Goal: Navigation & Orientation: Find specific page/section

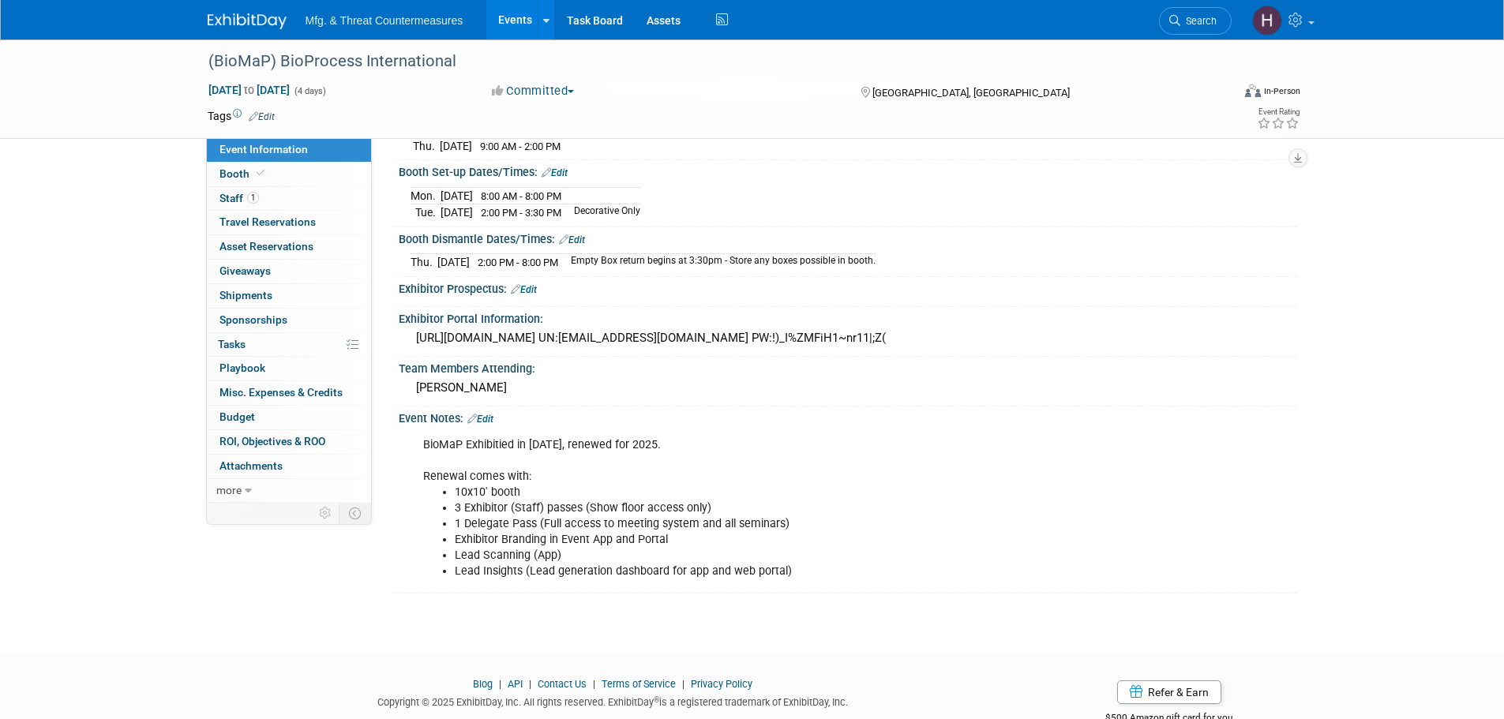
scroll to position [280, 0]
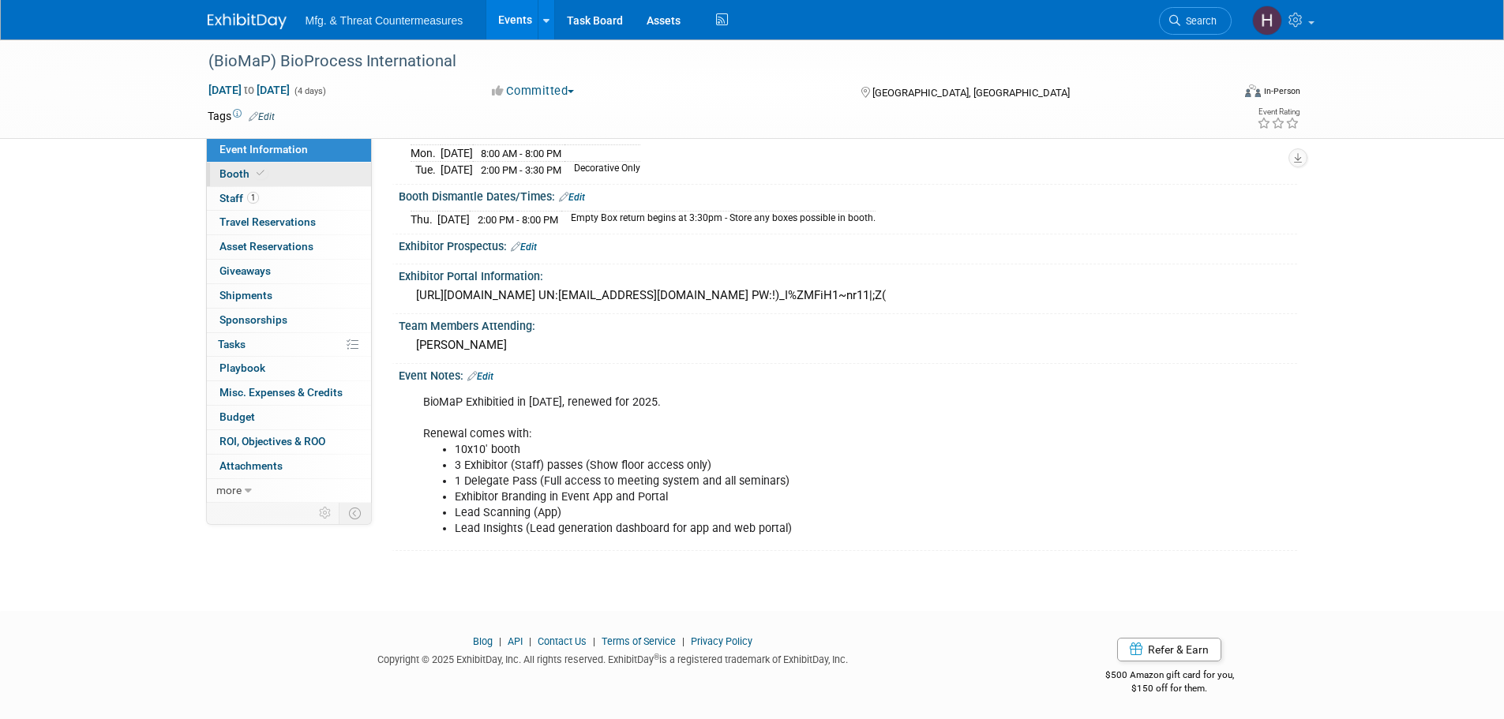
click at [272, 178] on link "Booth" at bounding box center [289, 175] width 164 height 24
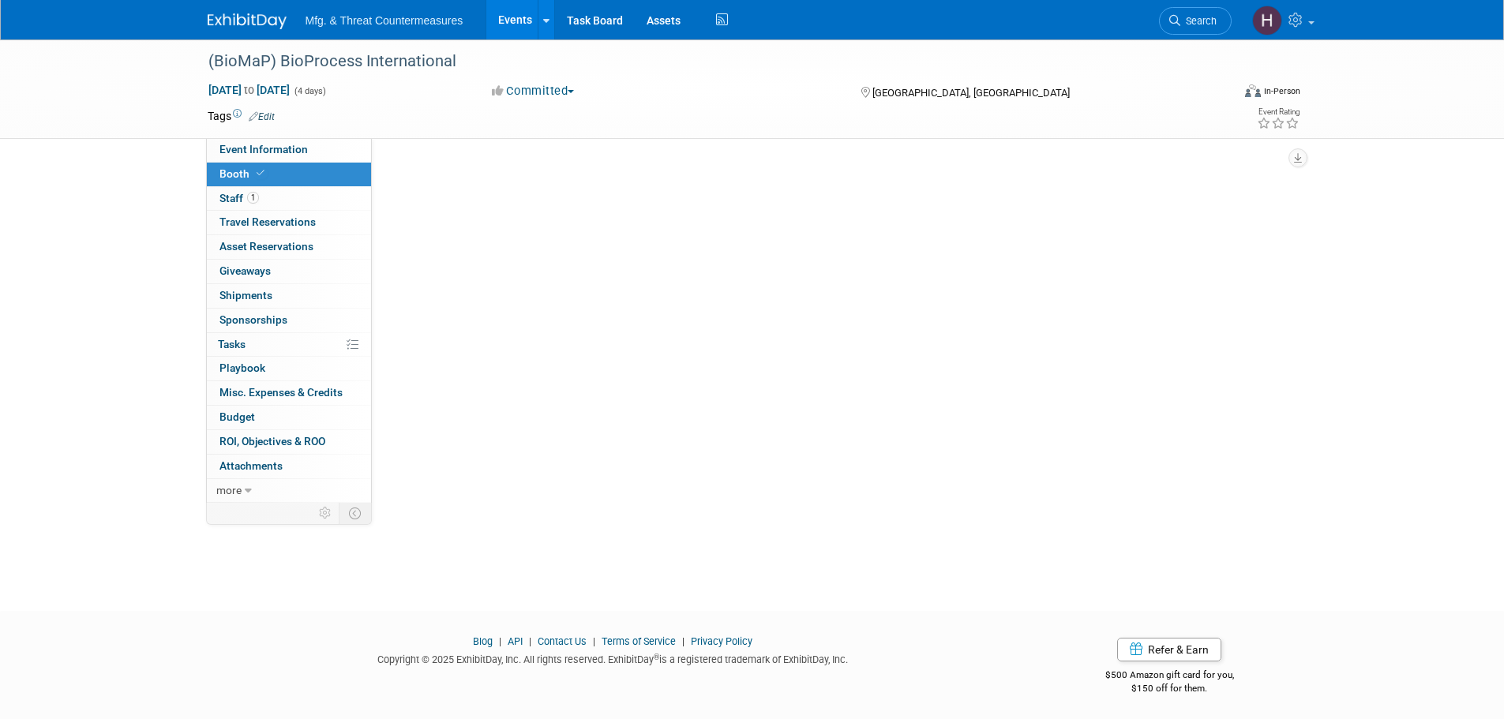
scroll to position [0, 0]
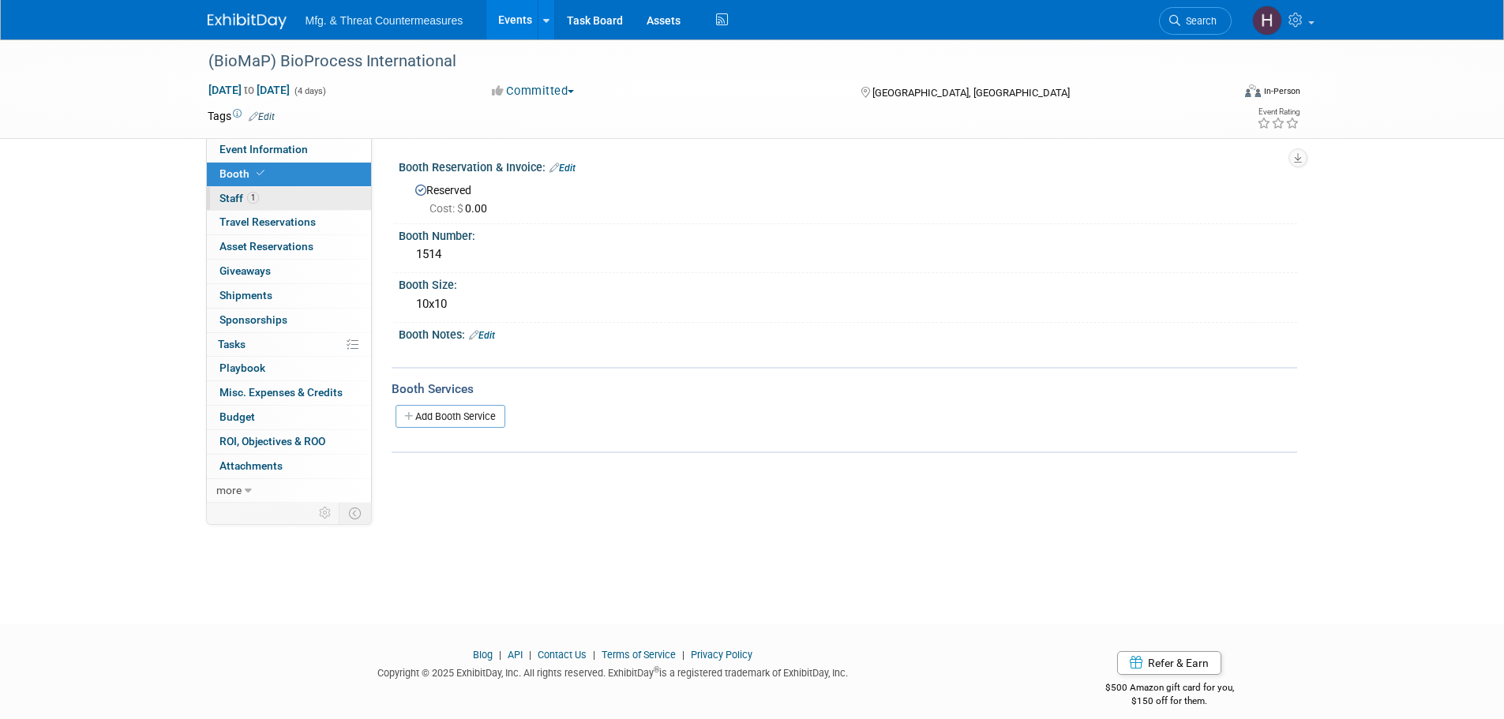
click at [262, 199] on link "1 Staff 1" at bounding box center [289, 199] width 164 height 24
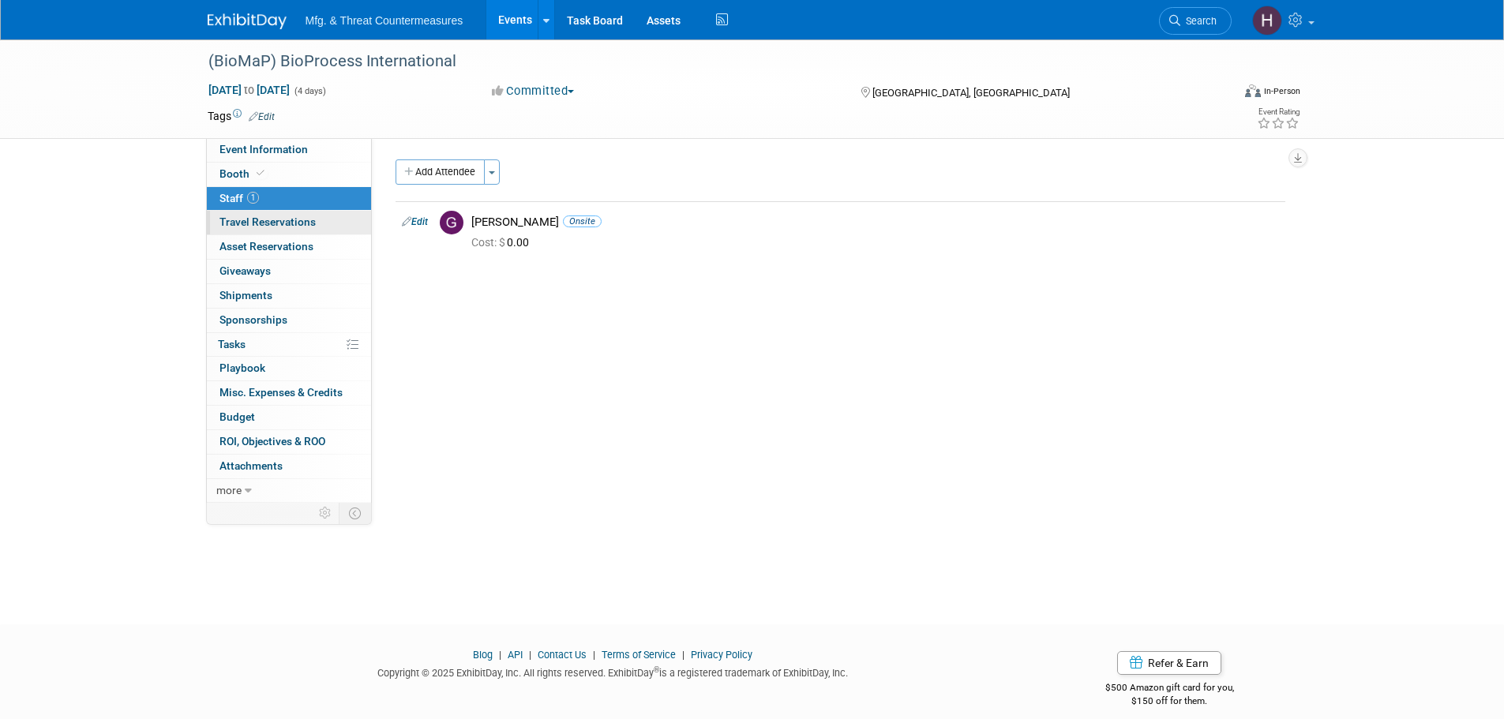
click at [260, 225] on span "Travel Reservations 0" at bounding box center [268, 222] width 96 height 13
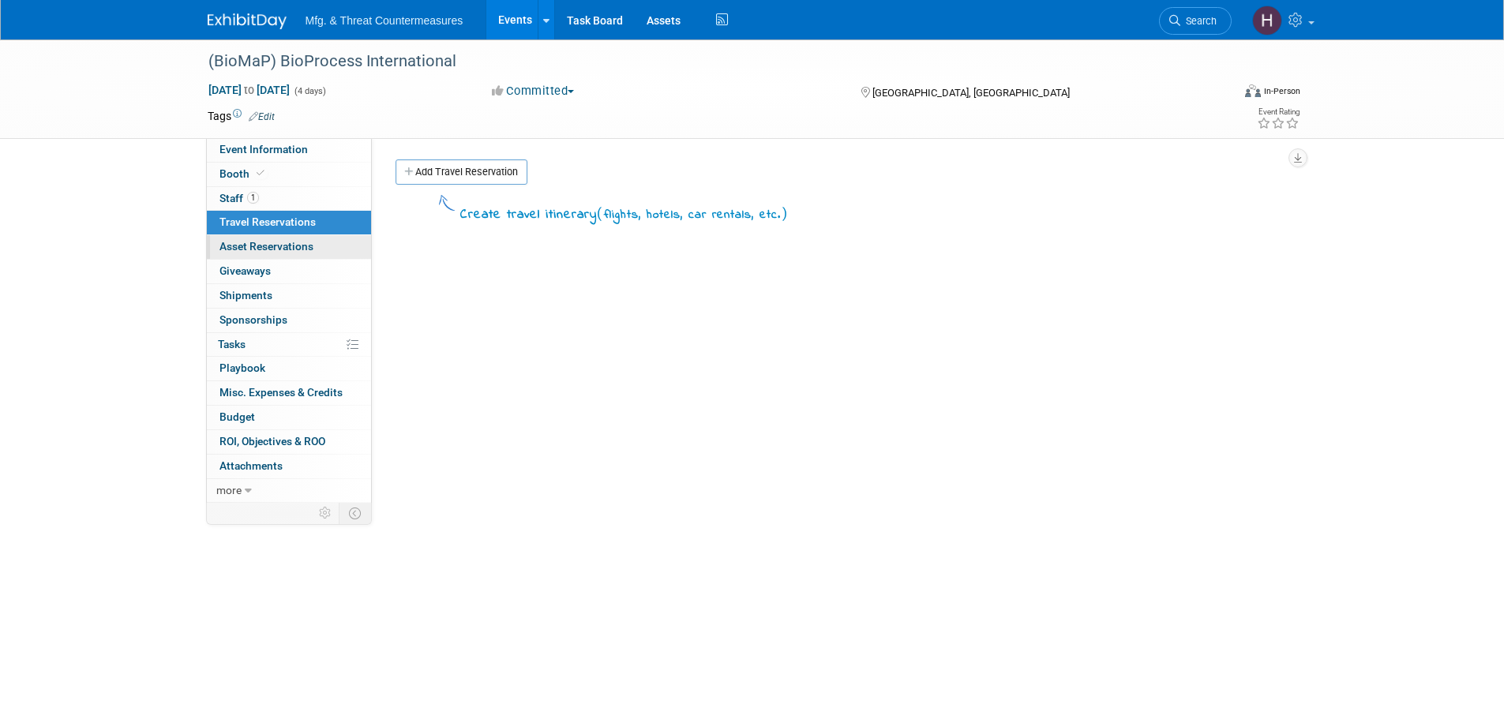
click at [260, 245] on span "Asset Reservations 0" at bounding box center [267, 246] width 94 height 13
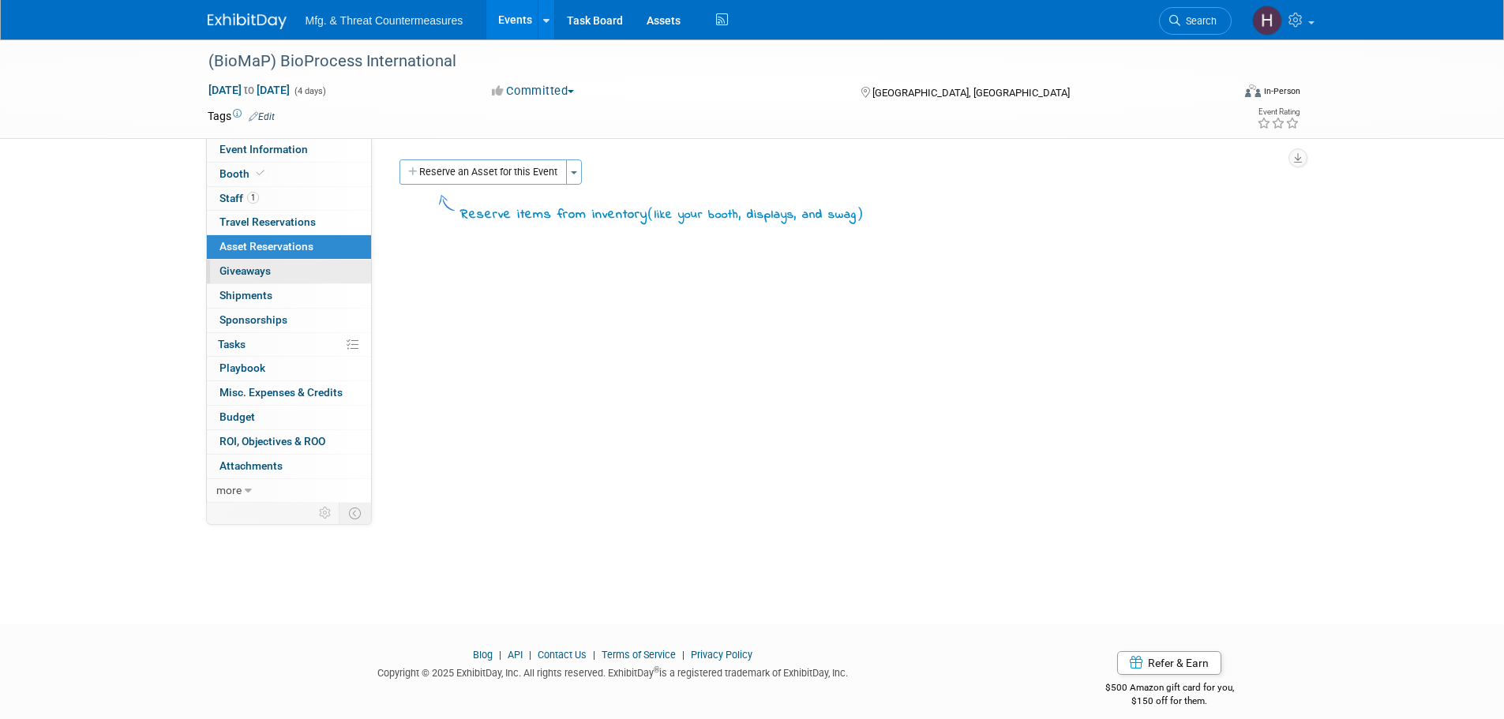
click at [254, 273] on span "Giveaways 0" at bounding box center [245, 271] width 51 height 13
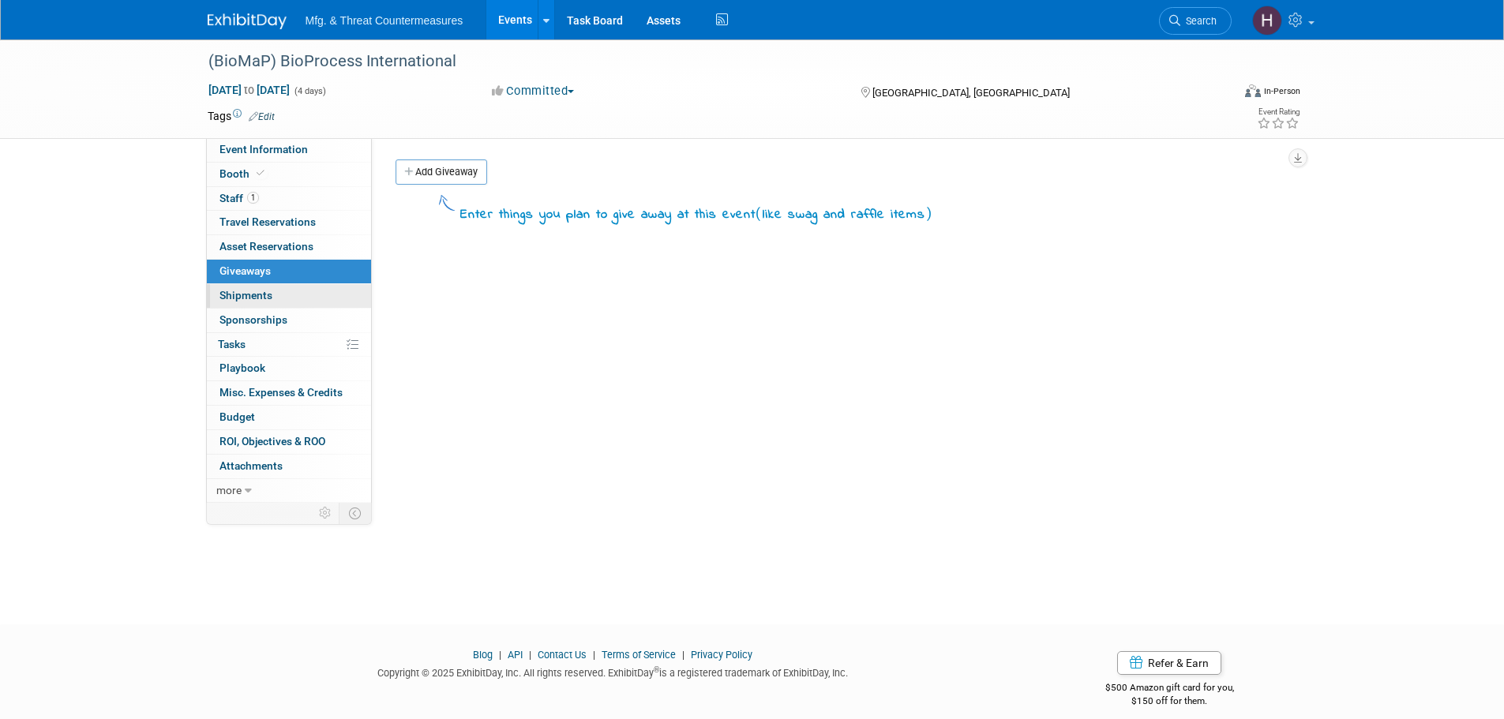
click at [249, 300] on span "Shipments 0" at bounding box center [246, 295] width 53 height 13
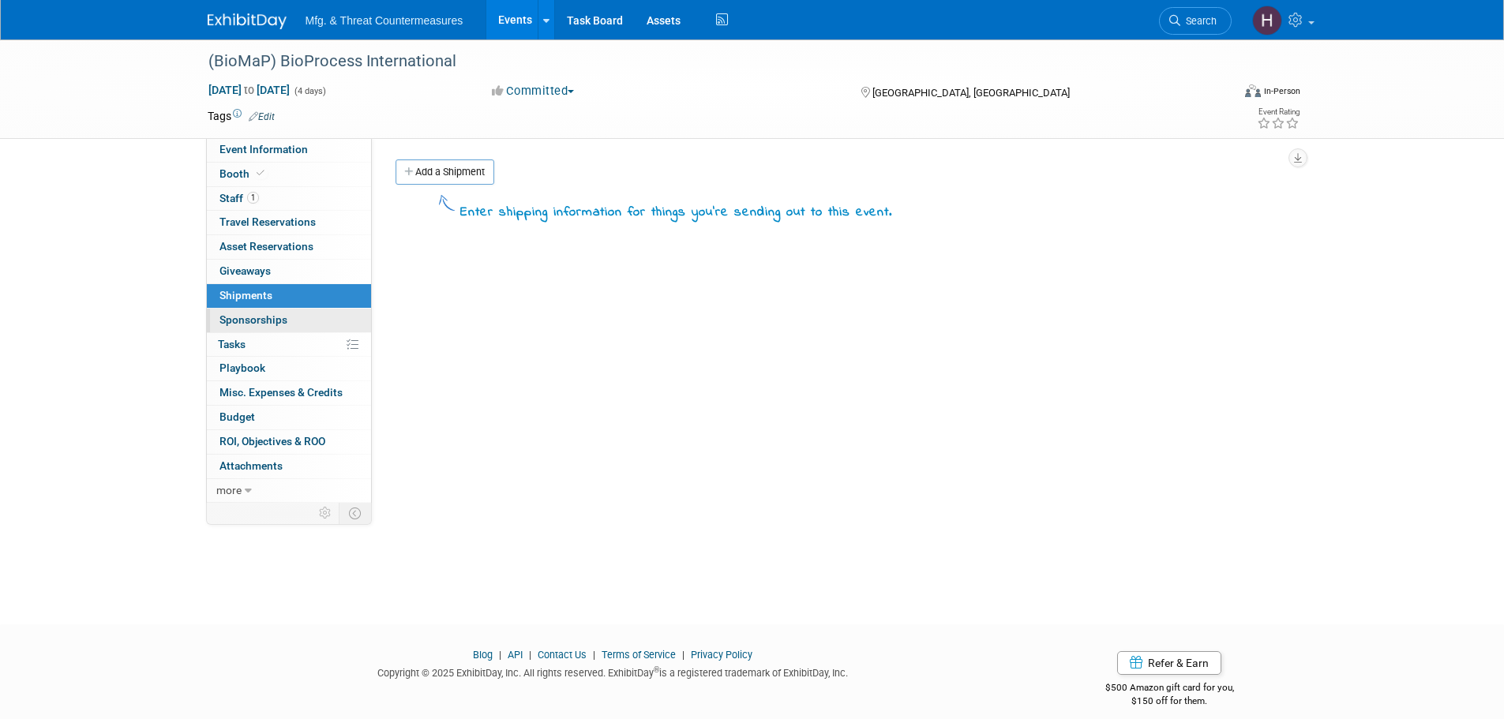
click at [241, 325] on span "Sponsorships 0" at bounding box center [254, 320] width 68 height 13
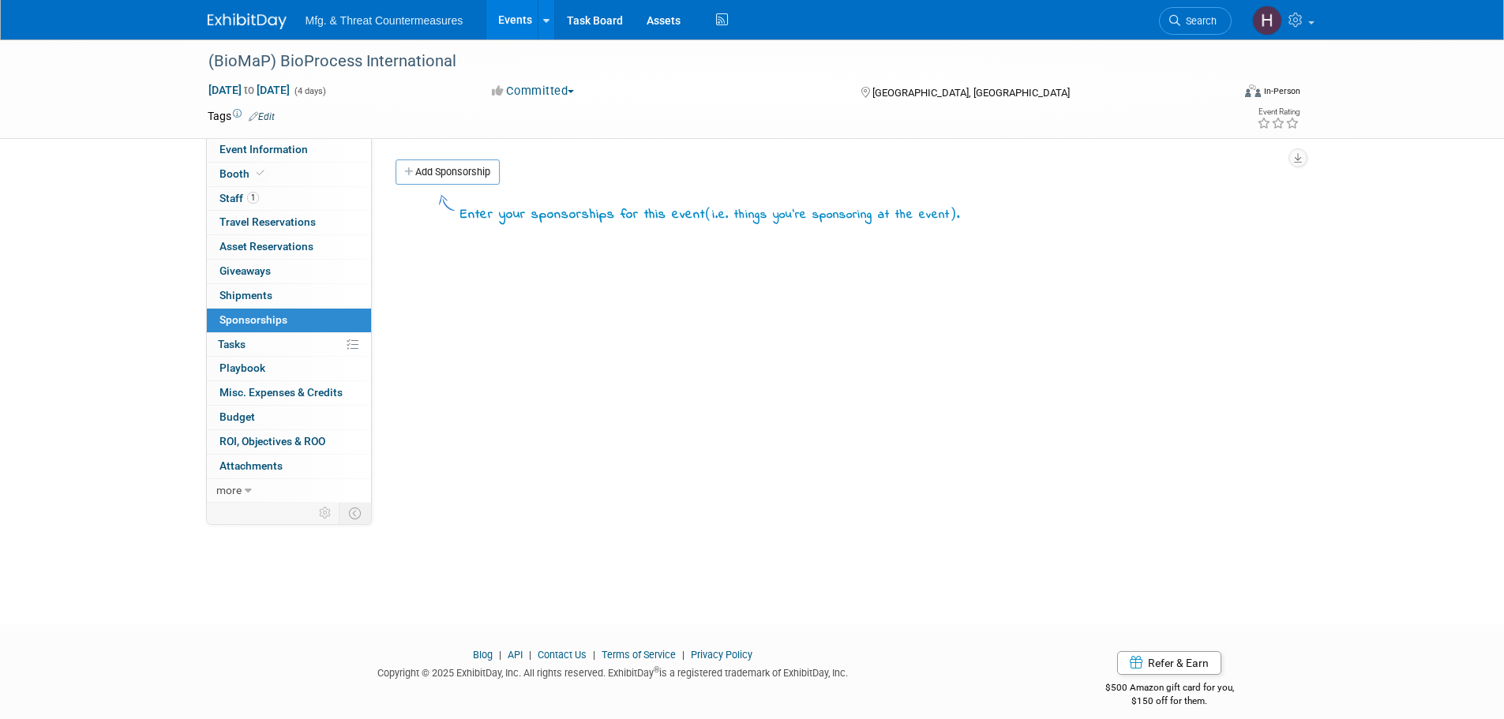
click at [231, 355] on link "0% Tasks 0%" at bounding box center [289, 345] width 164 height 24
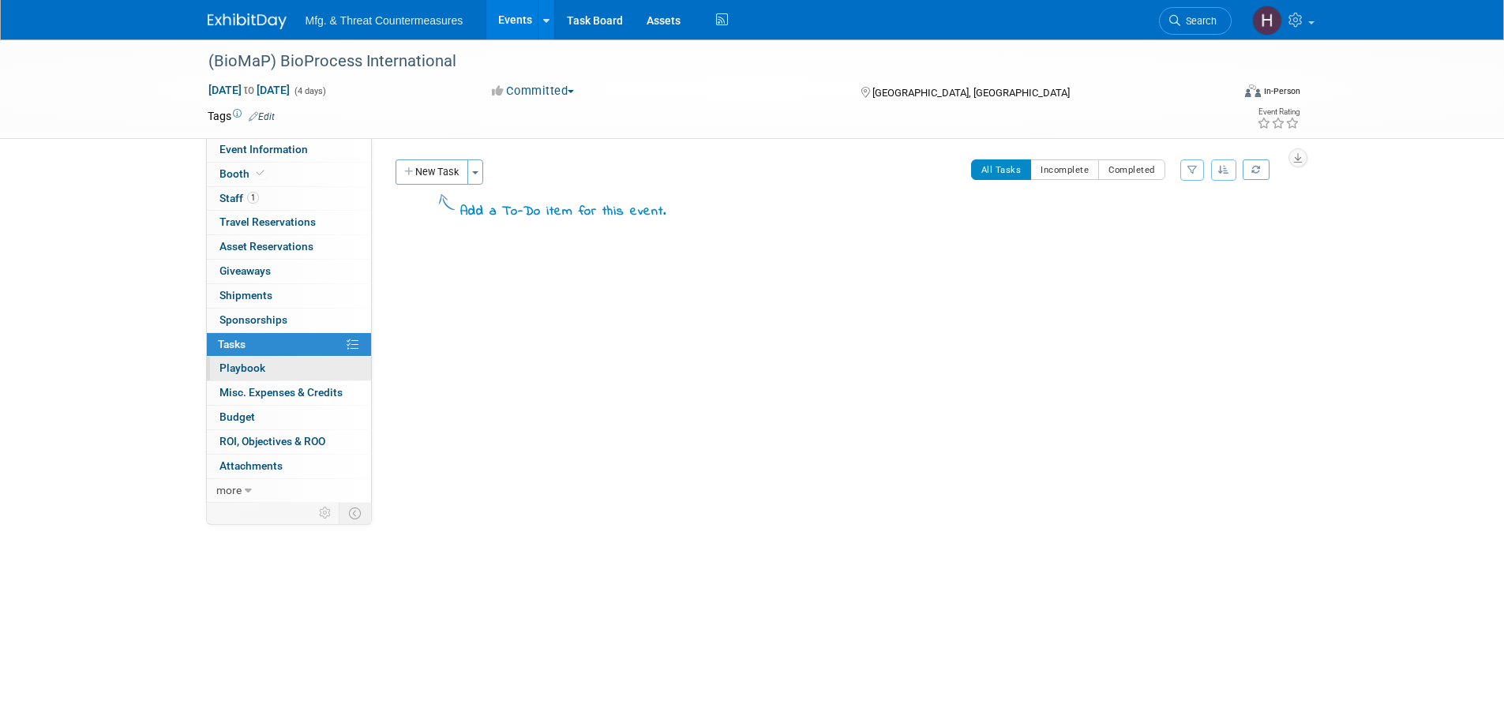
click at [231, 380] on link "0 Playbook 0" at bounding box center [289, 369] width 164 height 24
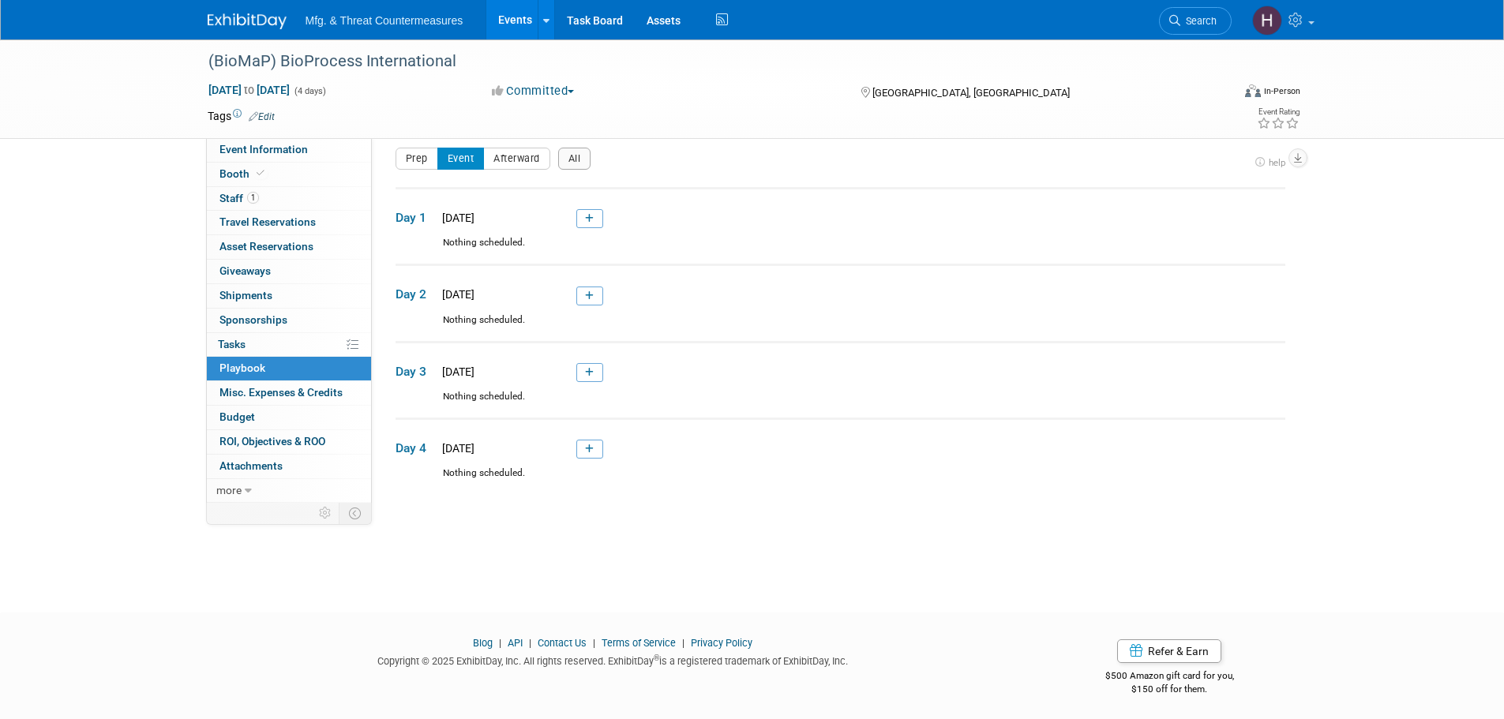
scroll to position [16, 0]
click at [251, 391] on span "Misc. Expenses & Credits 0" at bounding box center [281, 392] width 123 height 13
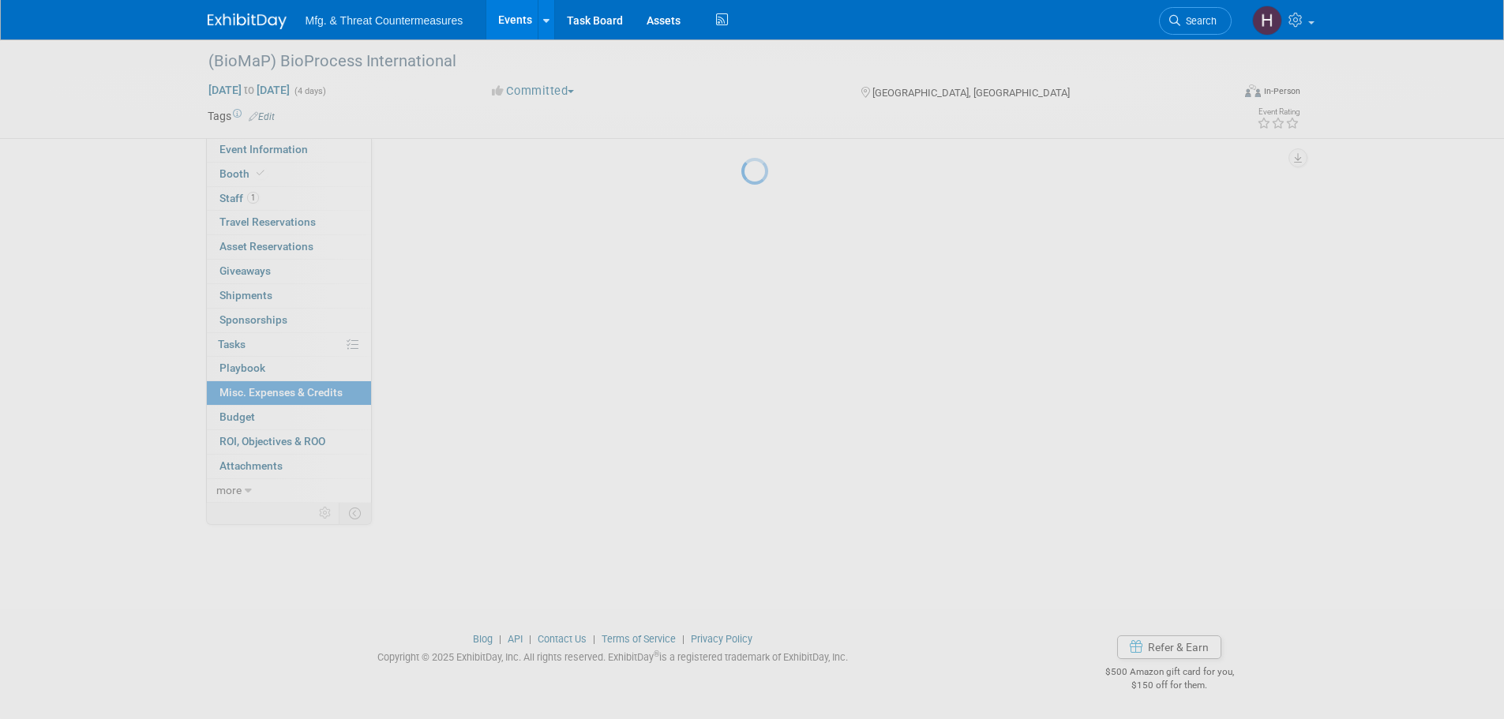
scroll to position [0, 0]
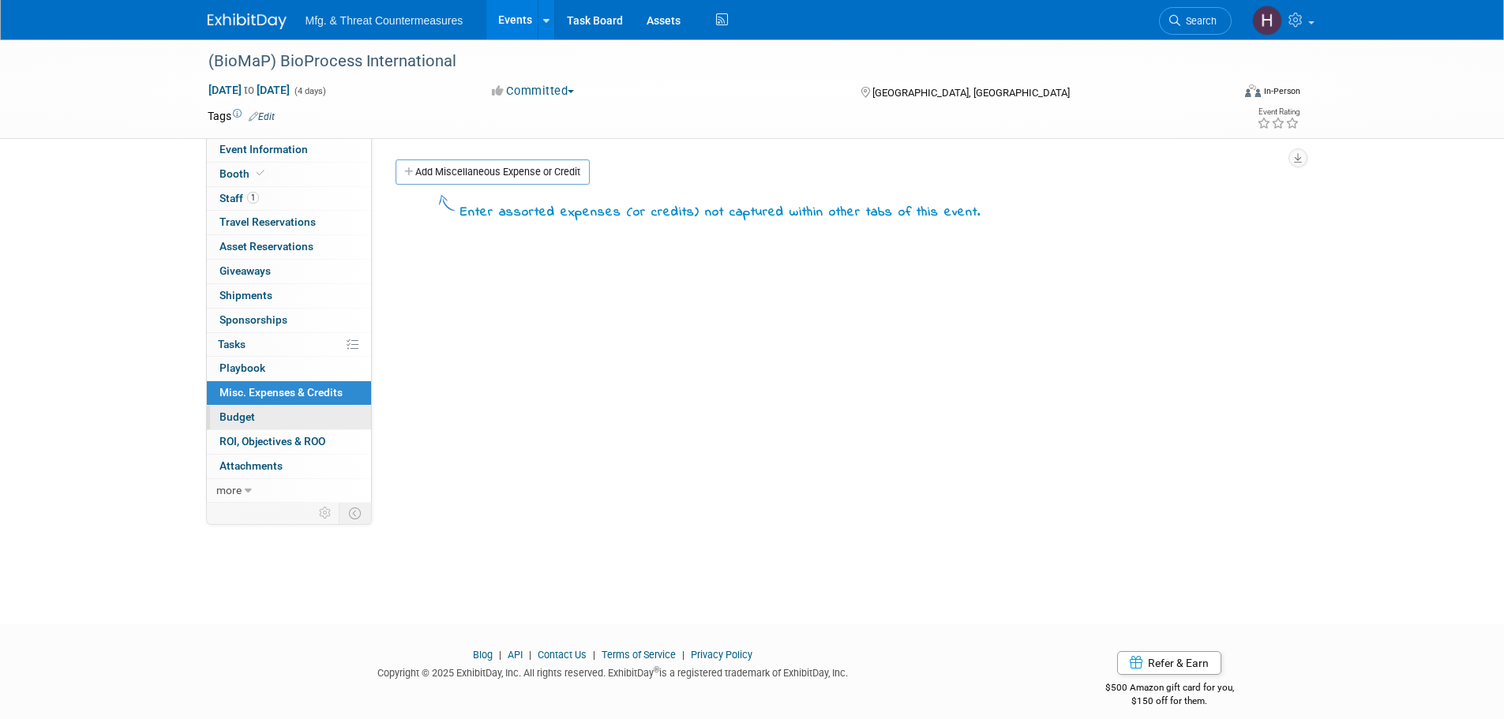
click at [243, 412] on span "Budget" at bounding box center [238, 417] width 36 height 13
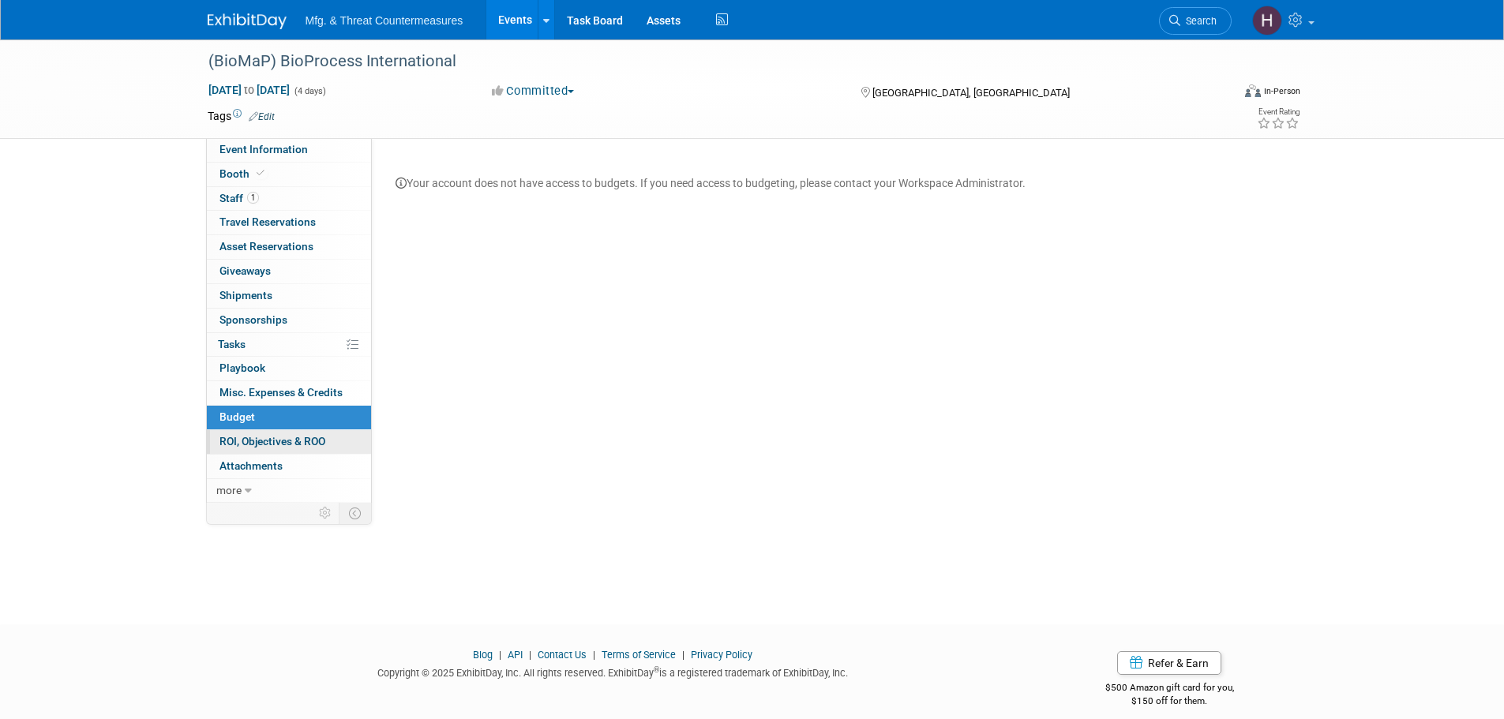
click at [246, 438] on span "ROI, Objectives & ROO 0" at bounding box center [273, 441] width 106 height 13
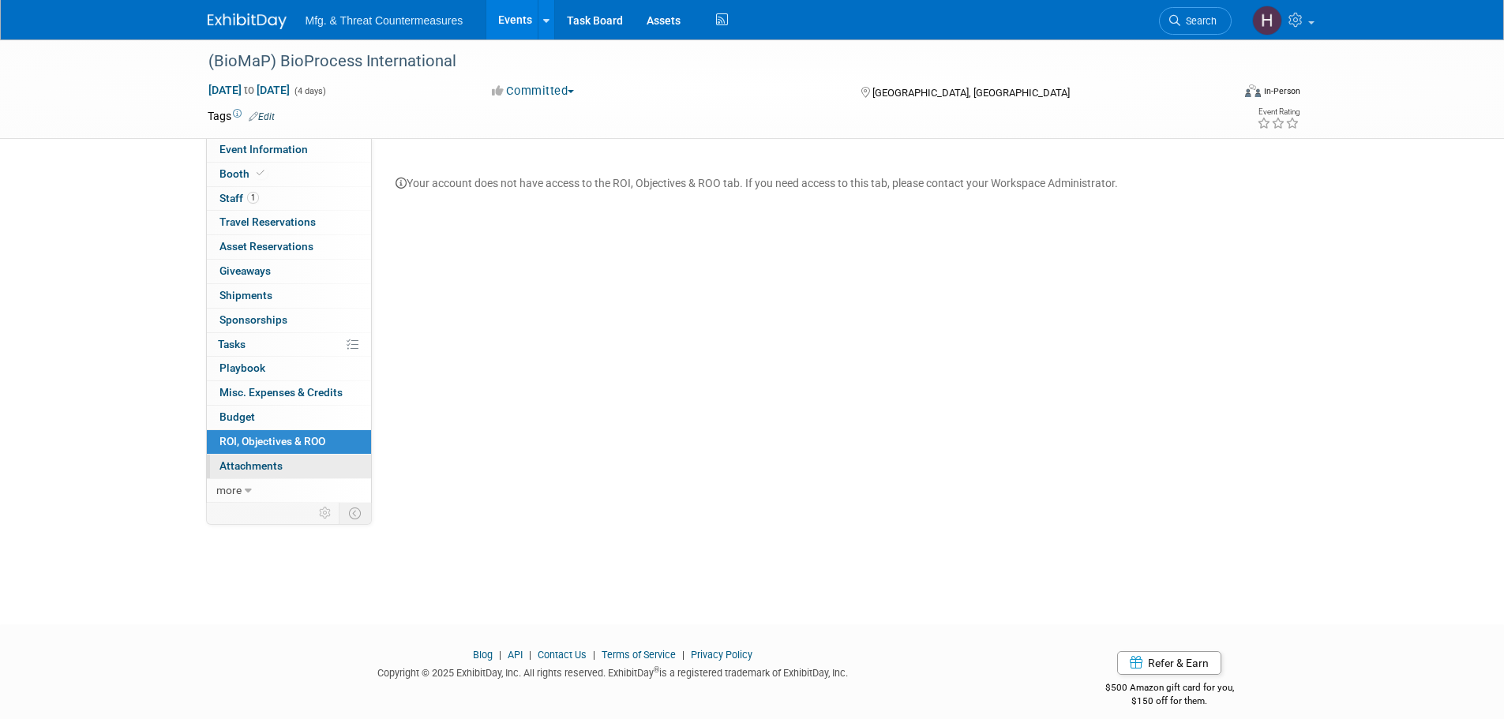
click at [257, 467] on span "Attachments 0" at bounding box center [251, 466] width 63 height 13
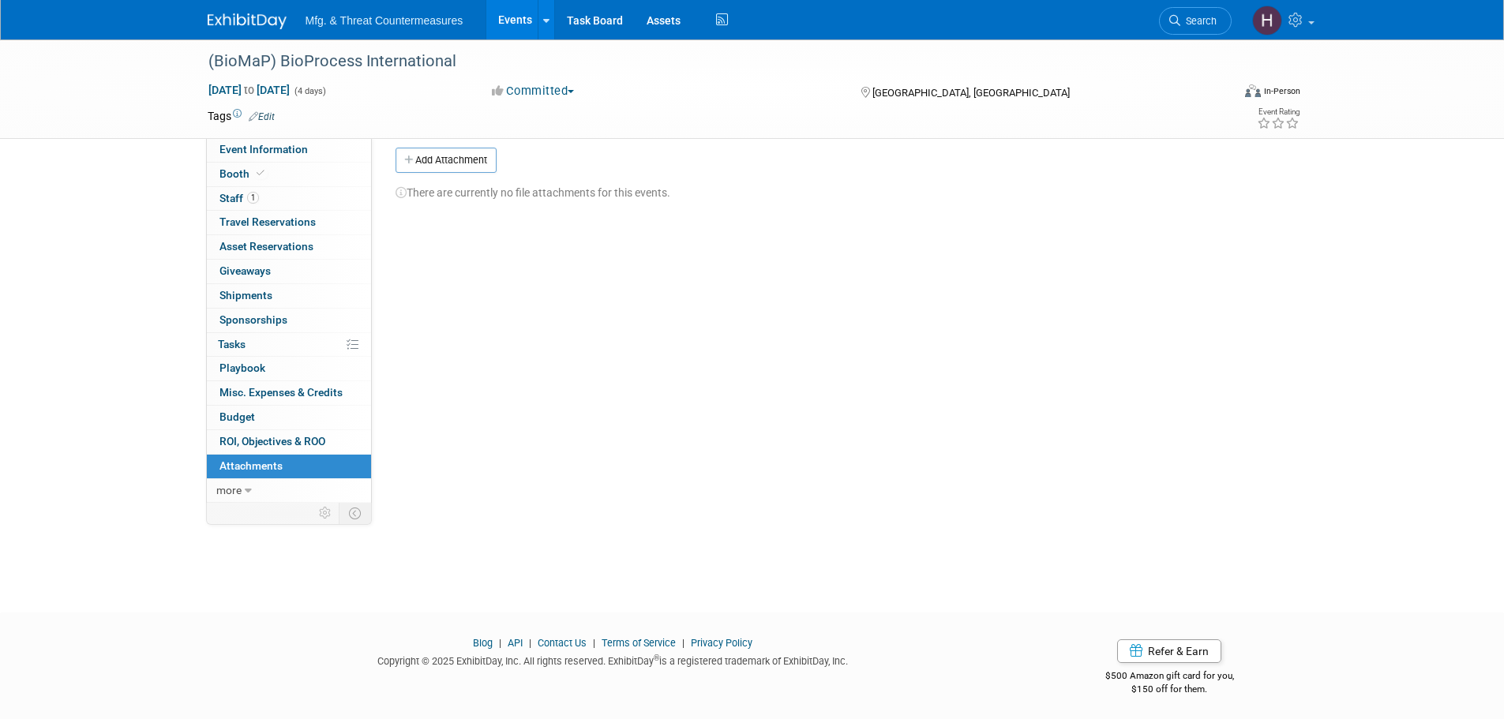
scroll to position [16, 0]
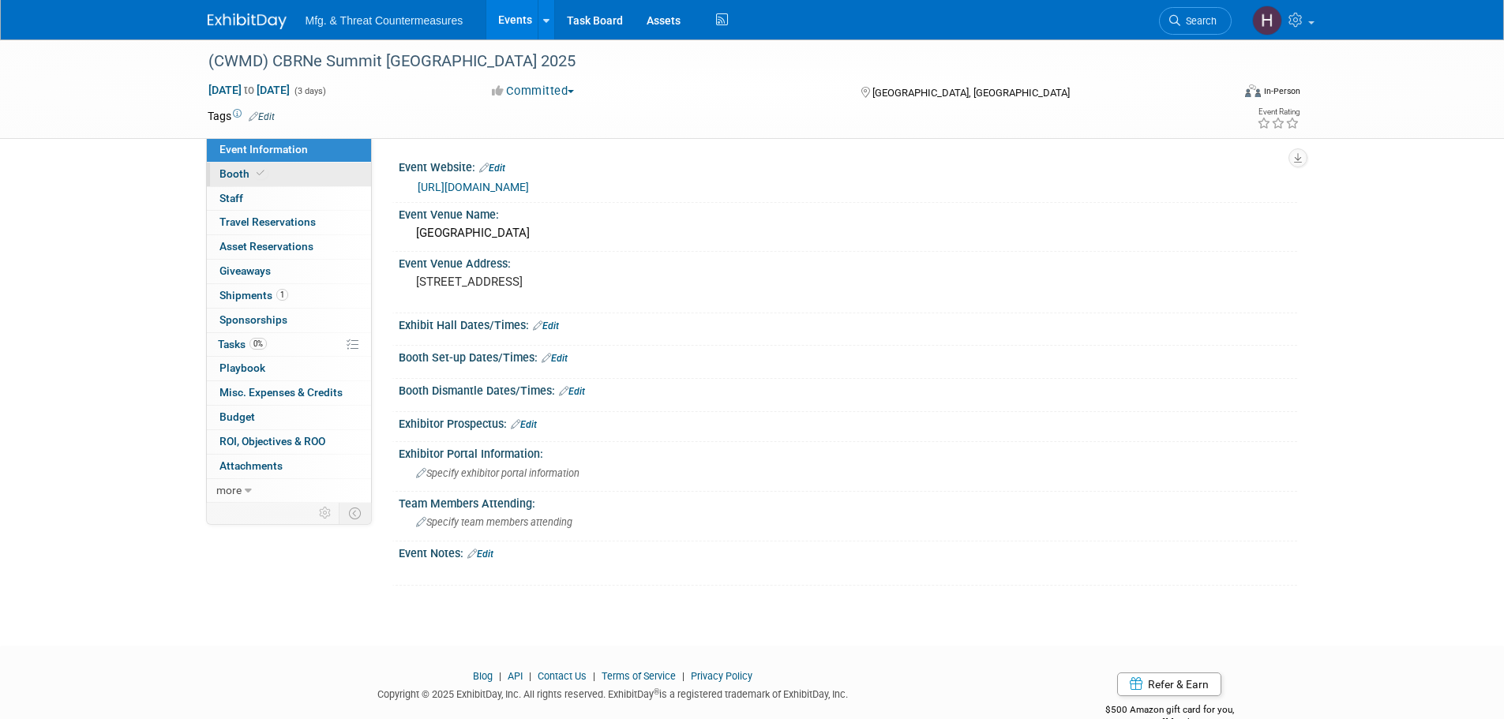
click at [264, 177] on span at bounding box center [261, 173] width 14 height 12
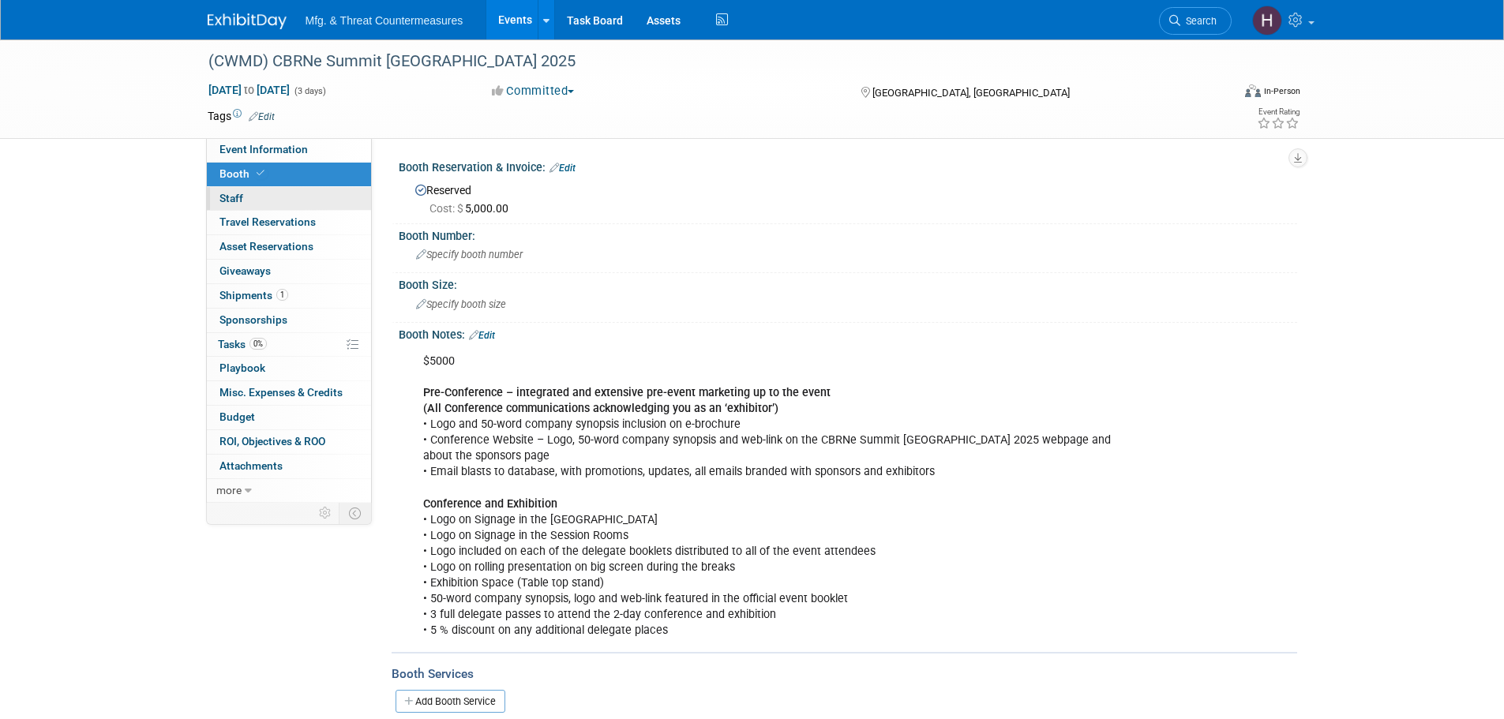
scroll to position [79, 0]
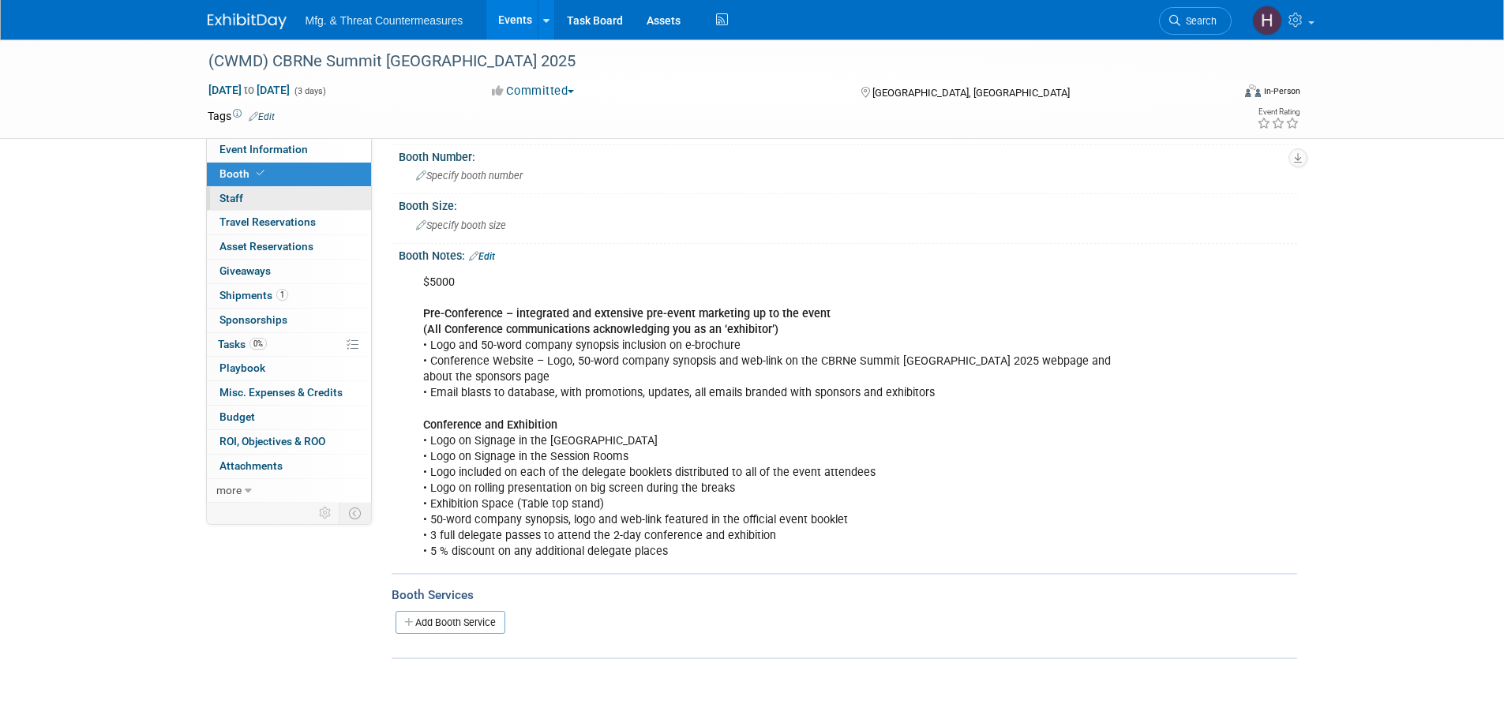
click at [247, 211] on div "Event Information Event Info Booth Booth 0 Staff 0 Staff 0 Travel Reservations …" at bounding box center [289, 320] width 166 height 365
click at [248, 198] on link "0 Staff 0" at bounding box center [289, 199] width 164 height 24
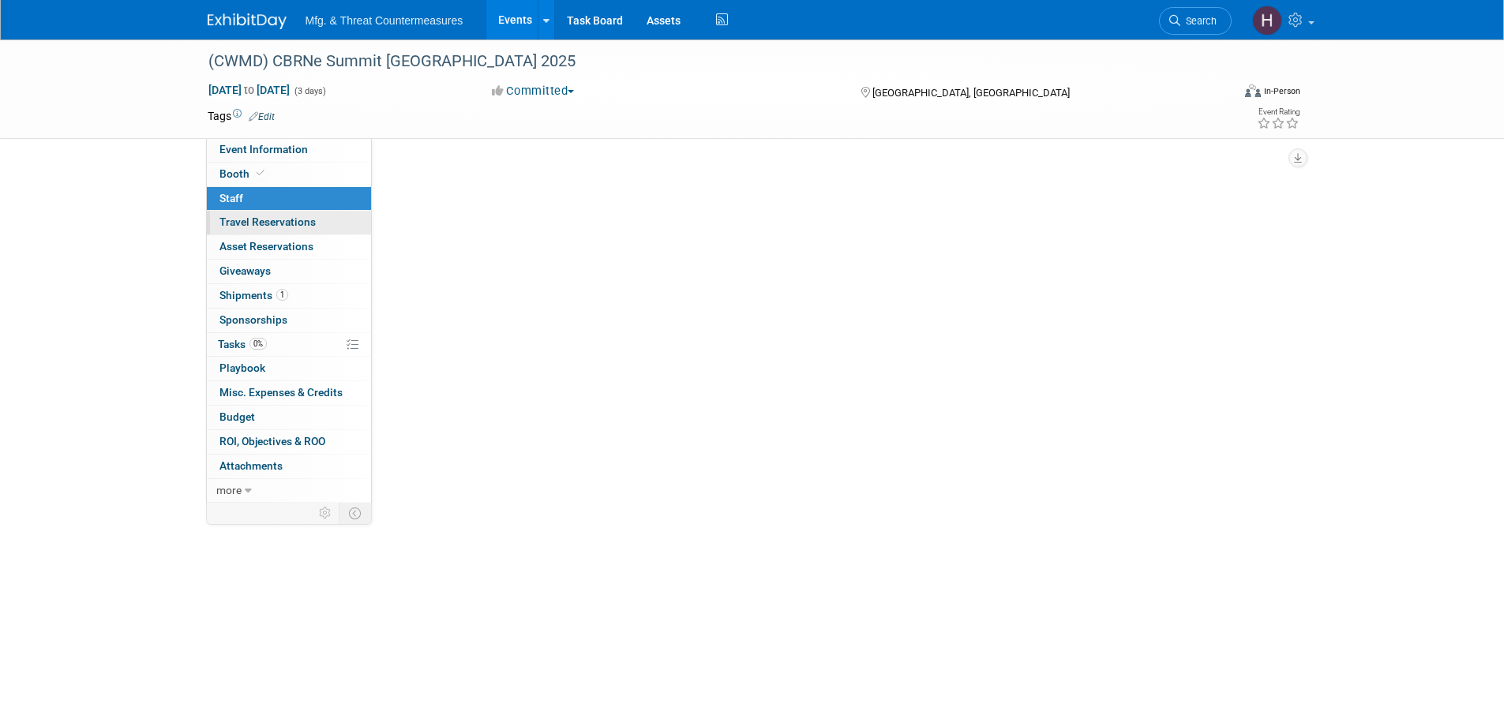
scroll to position [0, 0]
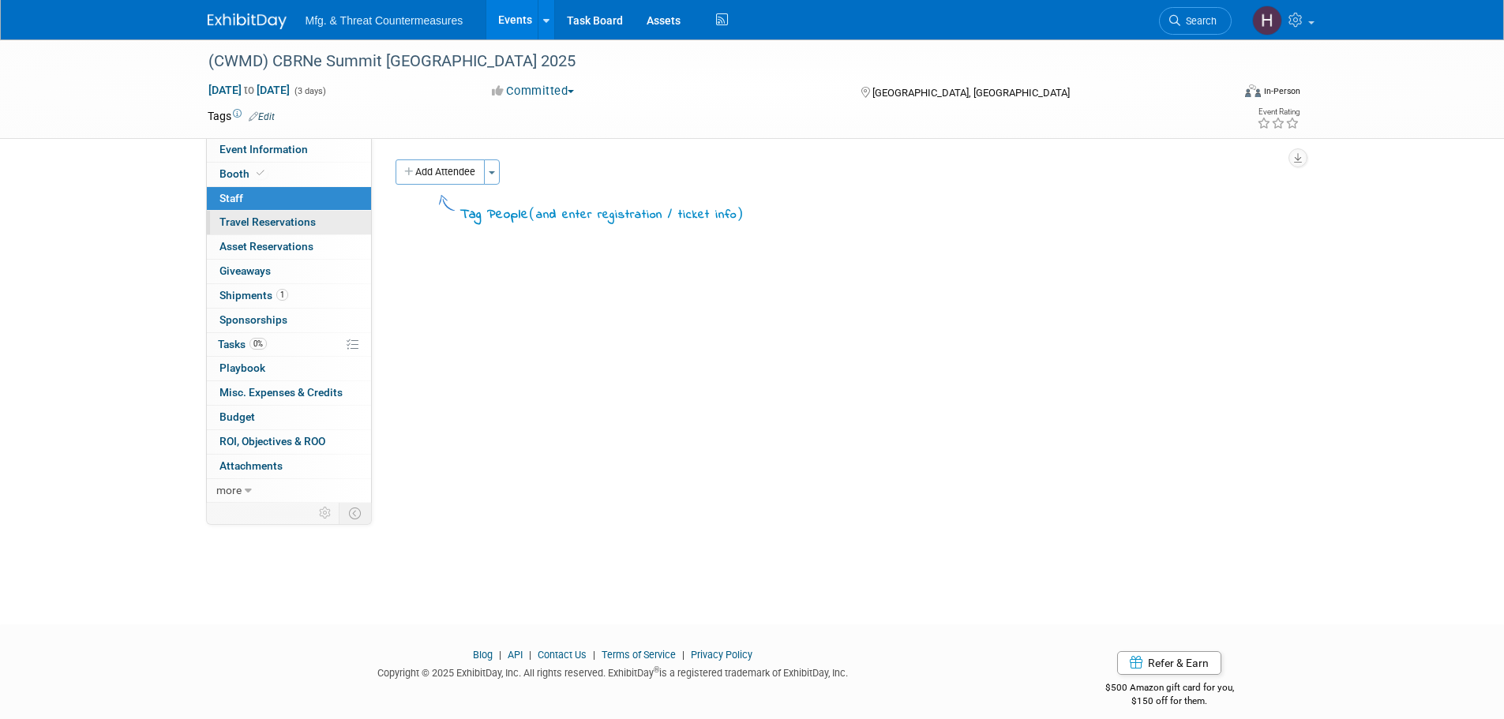
click at [245, 223] on span "Travel Reservations 0" at bounding box center [268, 222] width 96 height 13
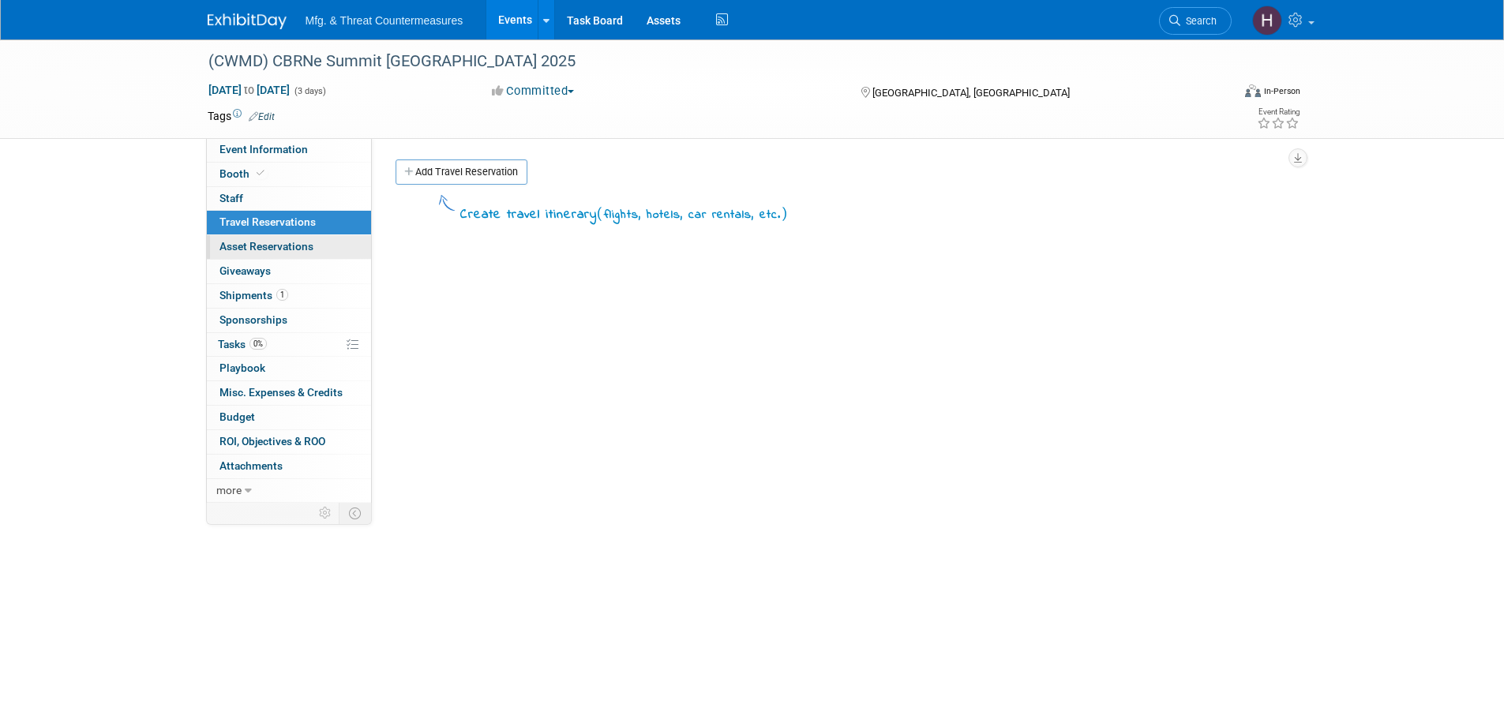
click at [233, 239] on link "0 Asset Reservations 0" at bounding box center [289, 247] width 164 height 24
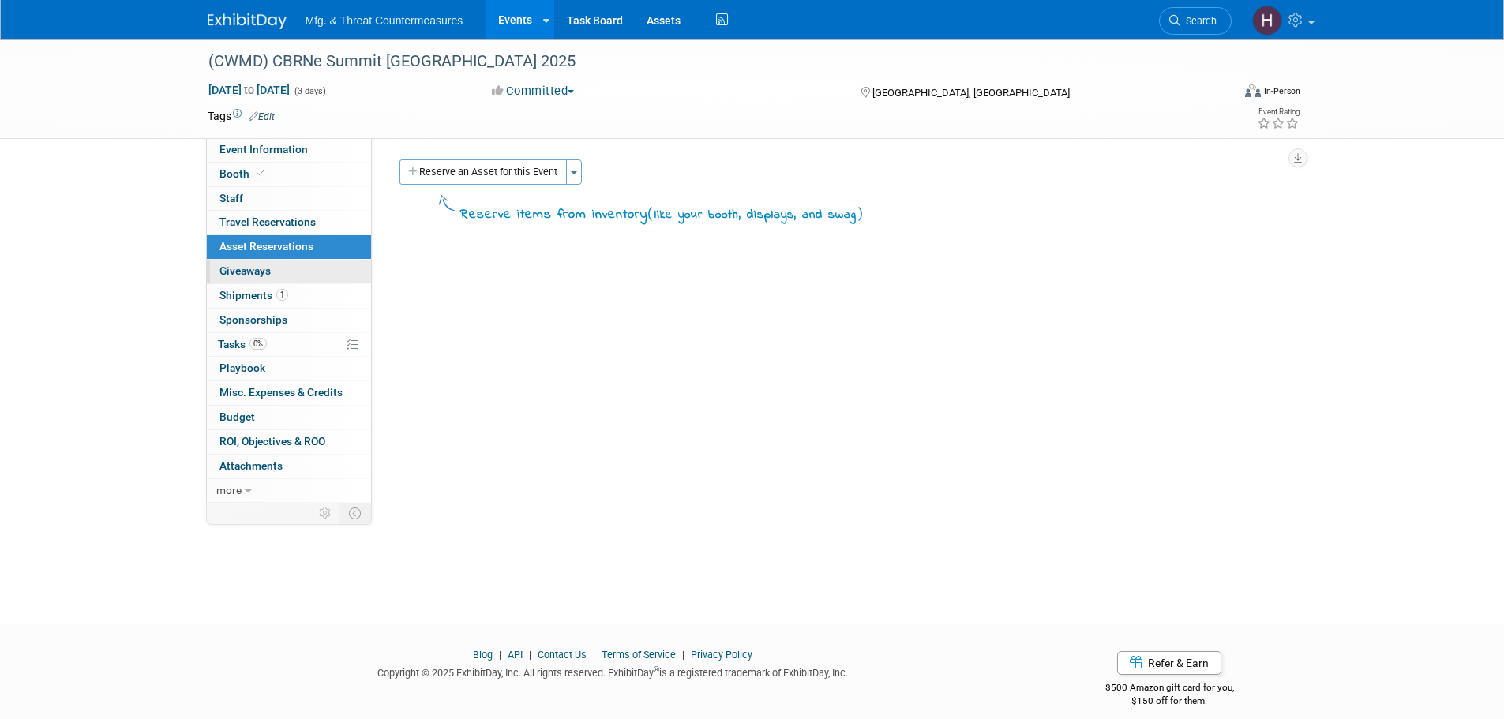
click at [225, 265] on span "Giveaways 0" at bounding box center [245, 271] width 51 height 13
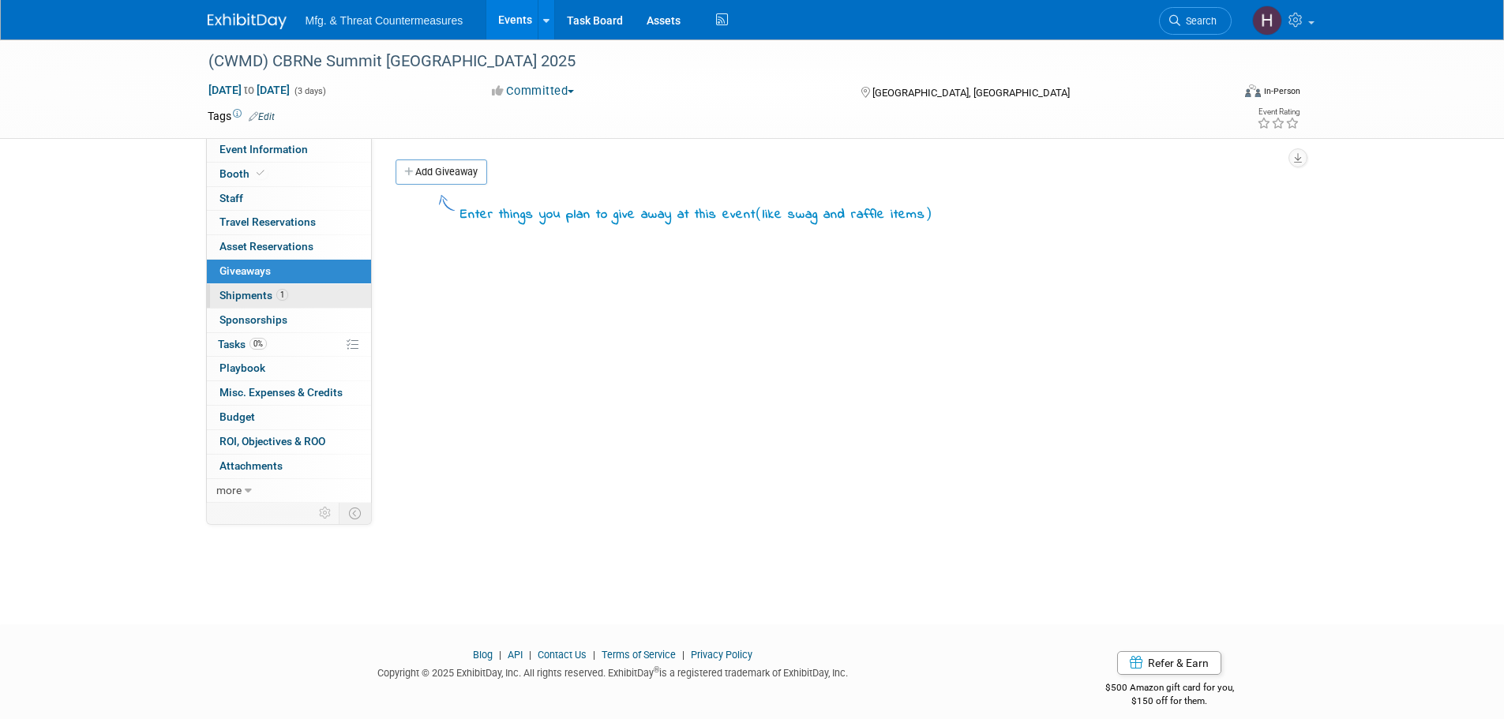
click at [227, 298] on span "Shipments 1" at bounding box center [254, 295] width 69 height 13
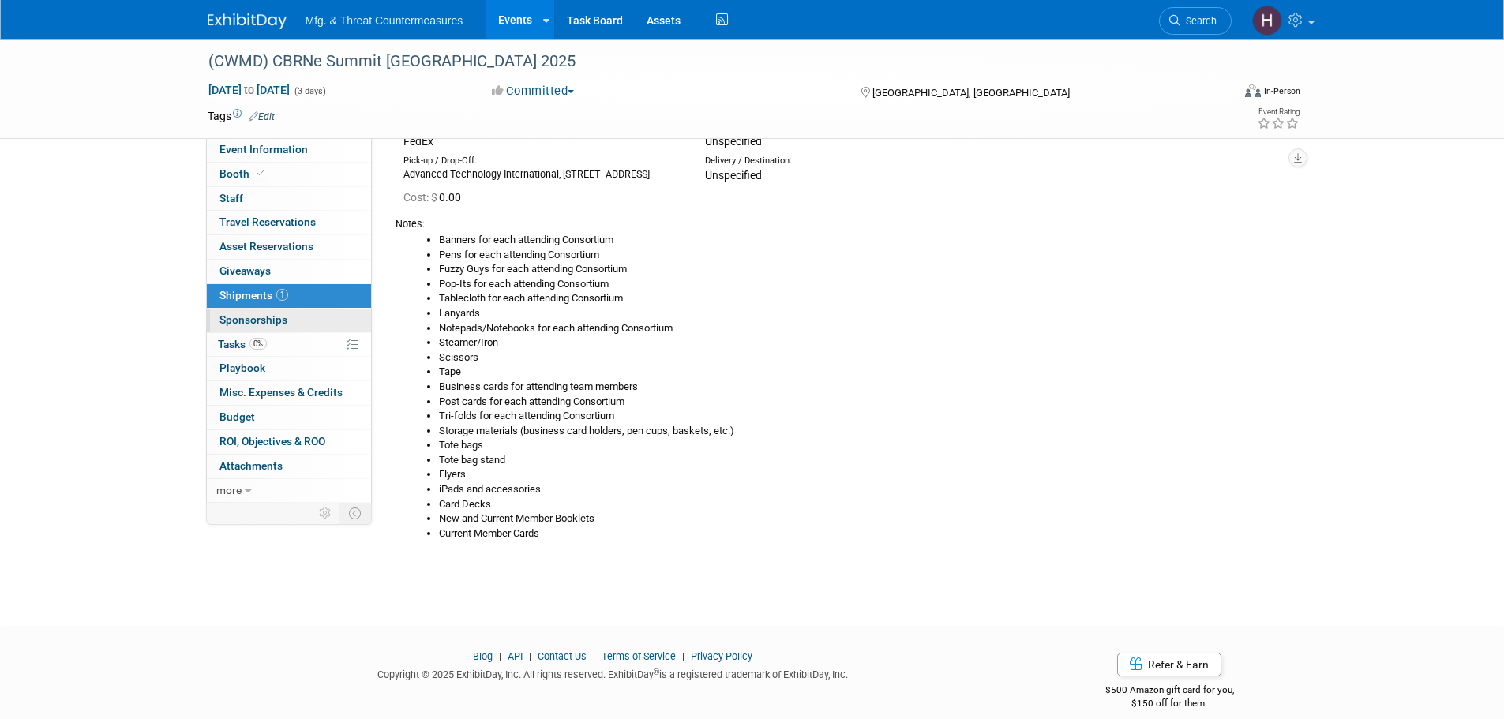
scroll to position [145, 0]
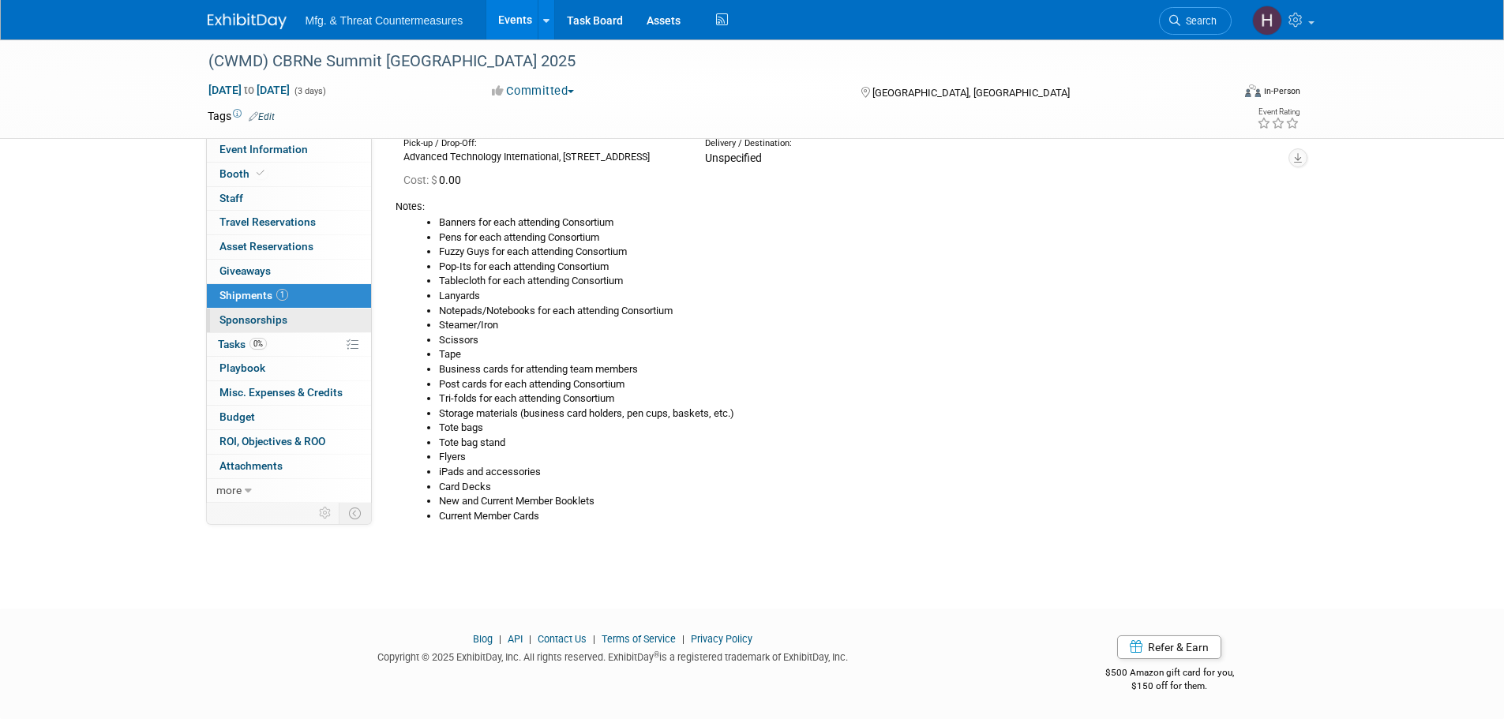
click at [257, 314] on span "Sponsorships 0" at bounding box center [254, 320] width 68 height 13
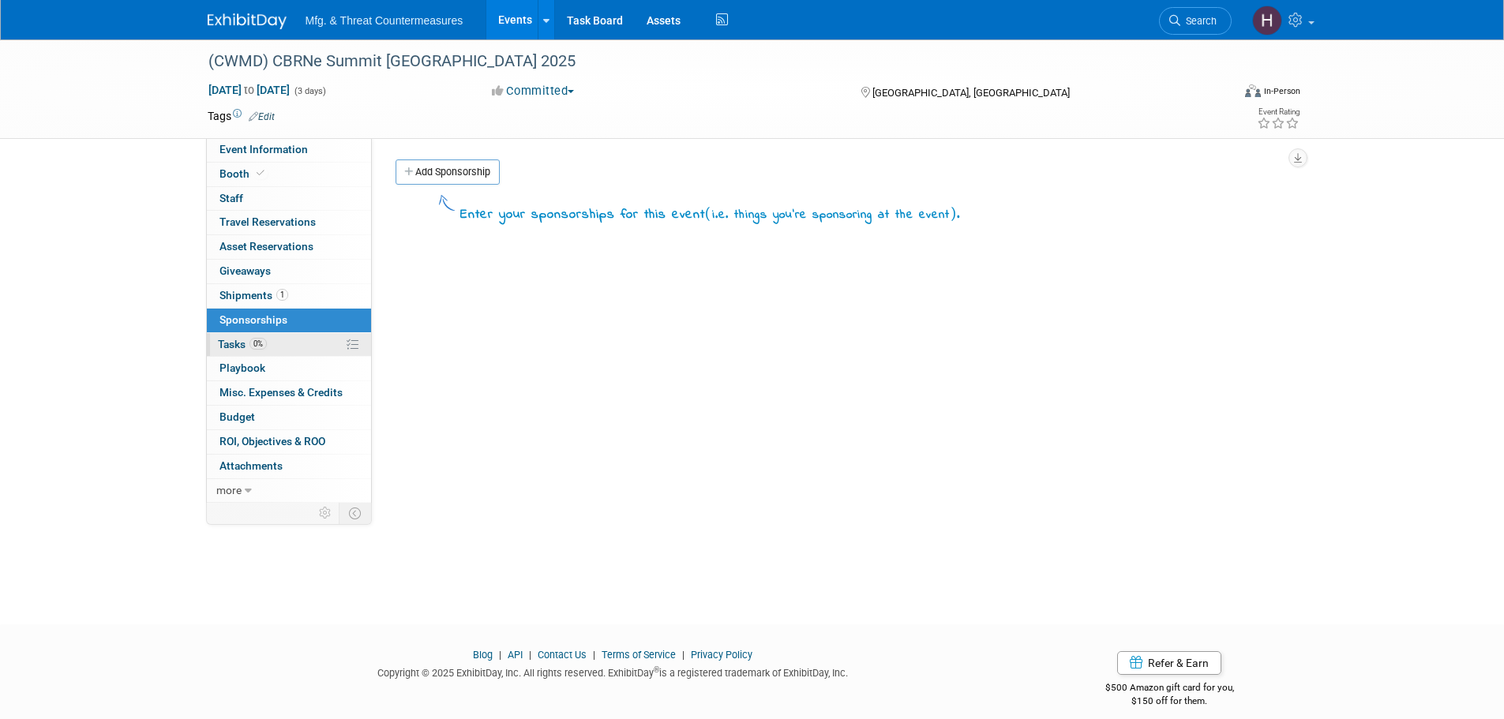
click at [246, 346] on span "Tasks 0%" at bounding box center [242, 344] width 49 height 13
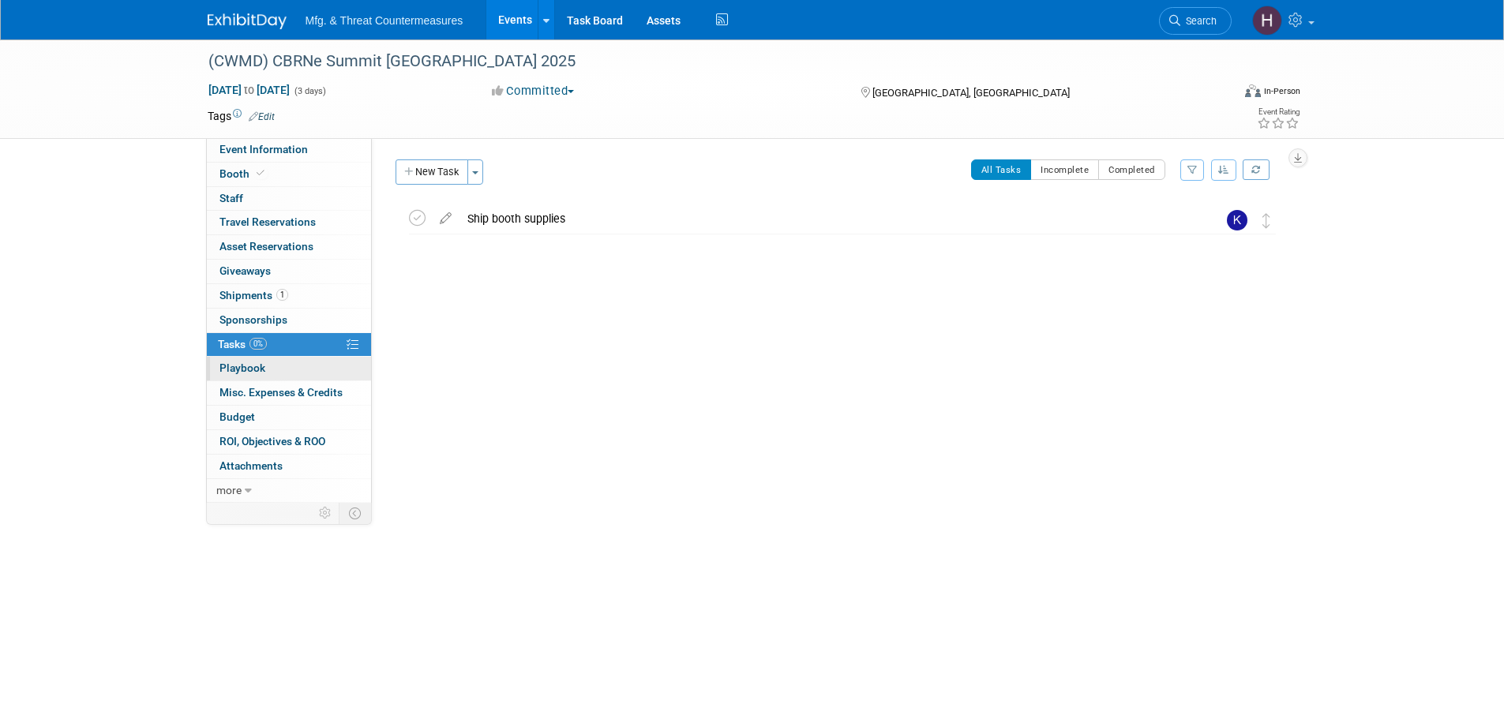
click at [227, 376] on link "0 Playbook 0" at bounding box center [289, 369] width 164 height 24
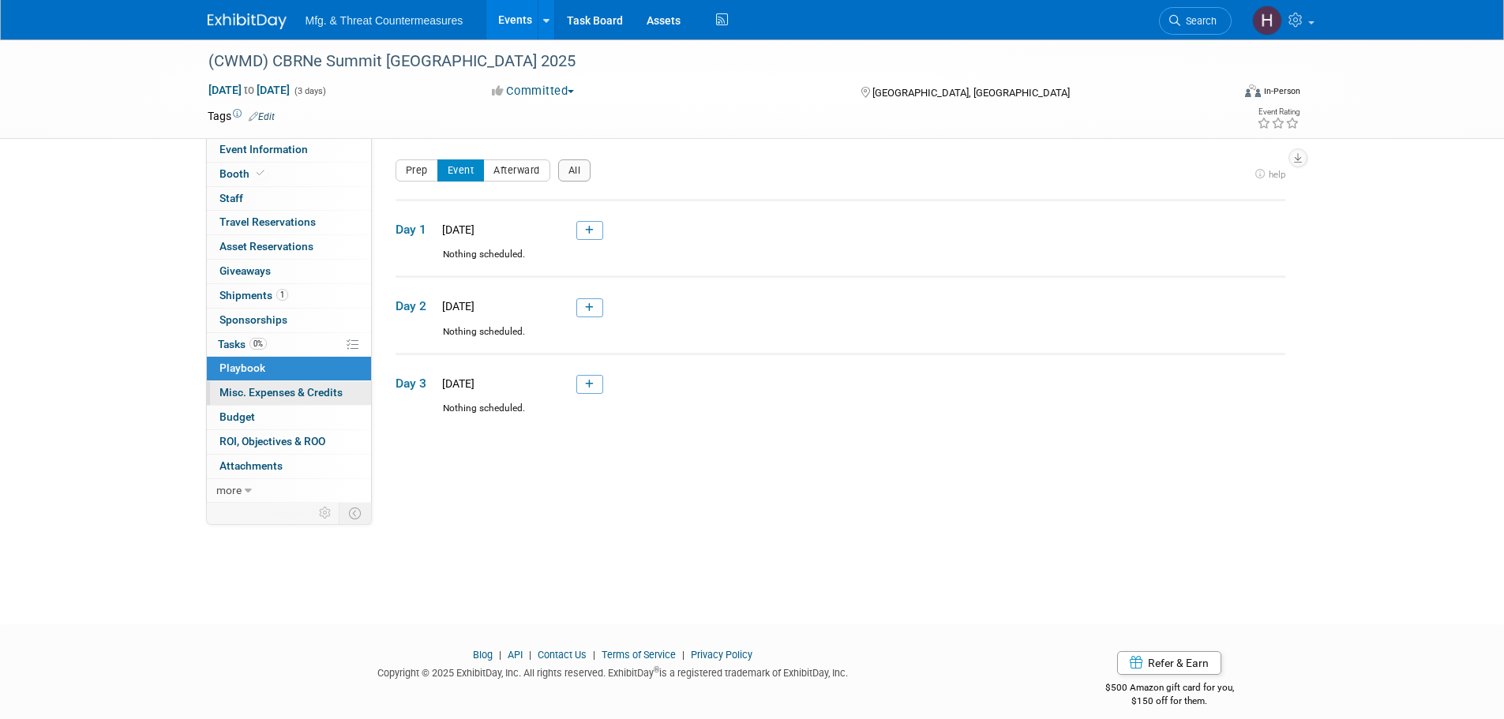
click at [228, 392] on span "Misc. Expenses & Credits 0" at bounding box center [281, 392] width 123 height 13
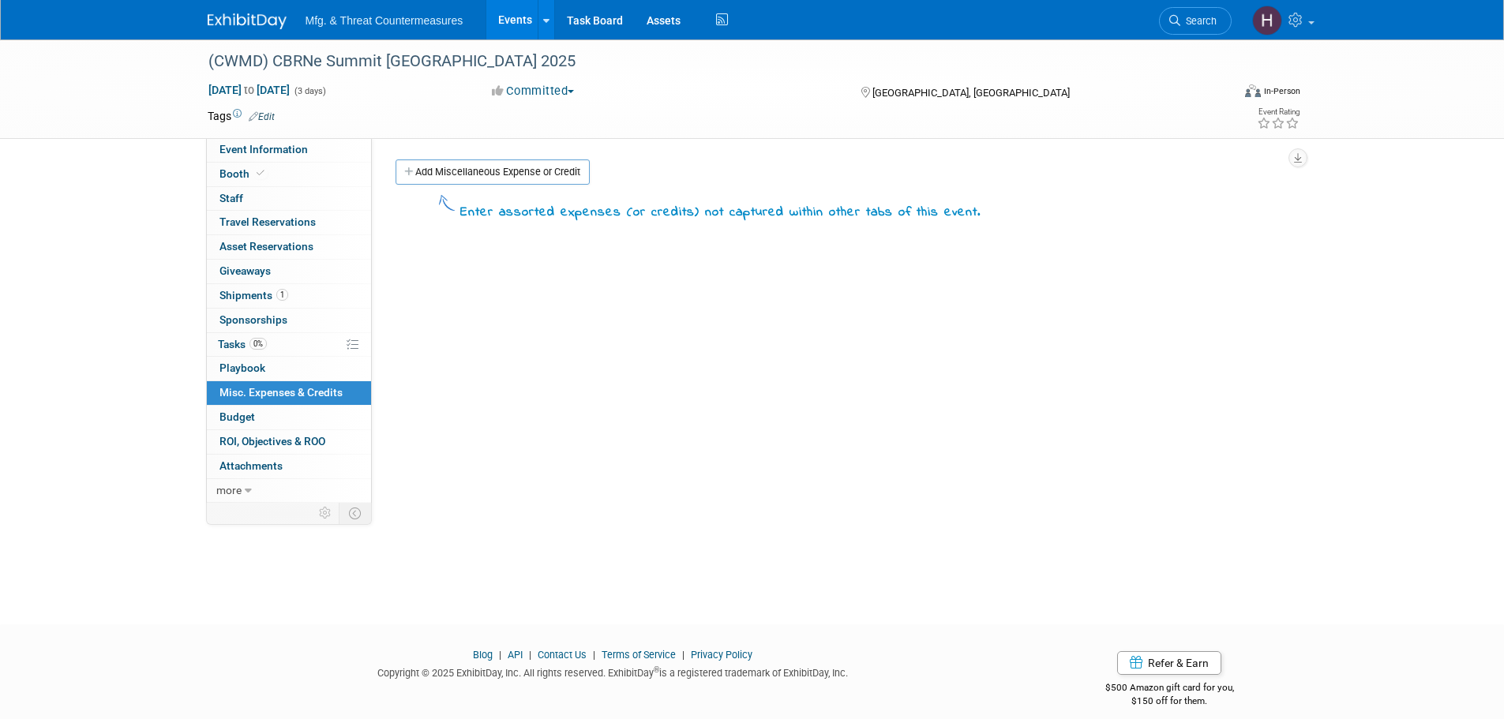
click at [220, 425] on link "Budget" at bounding box center [289, 418] width 164 height 24
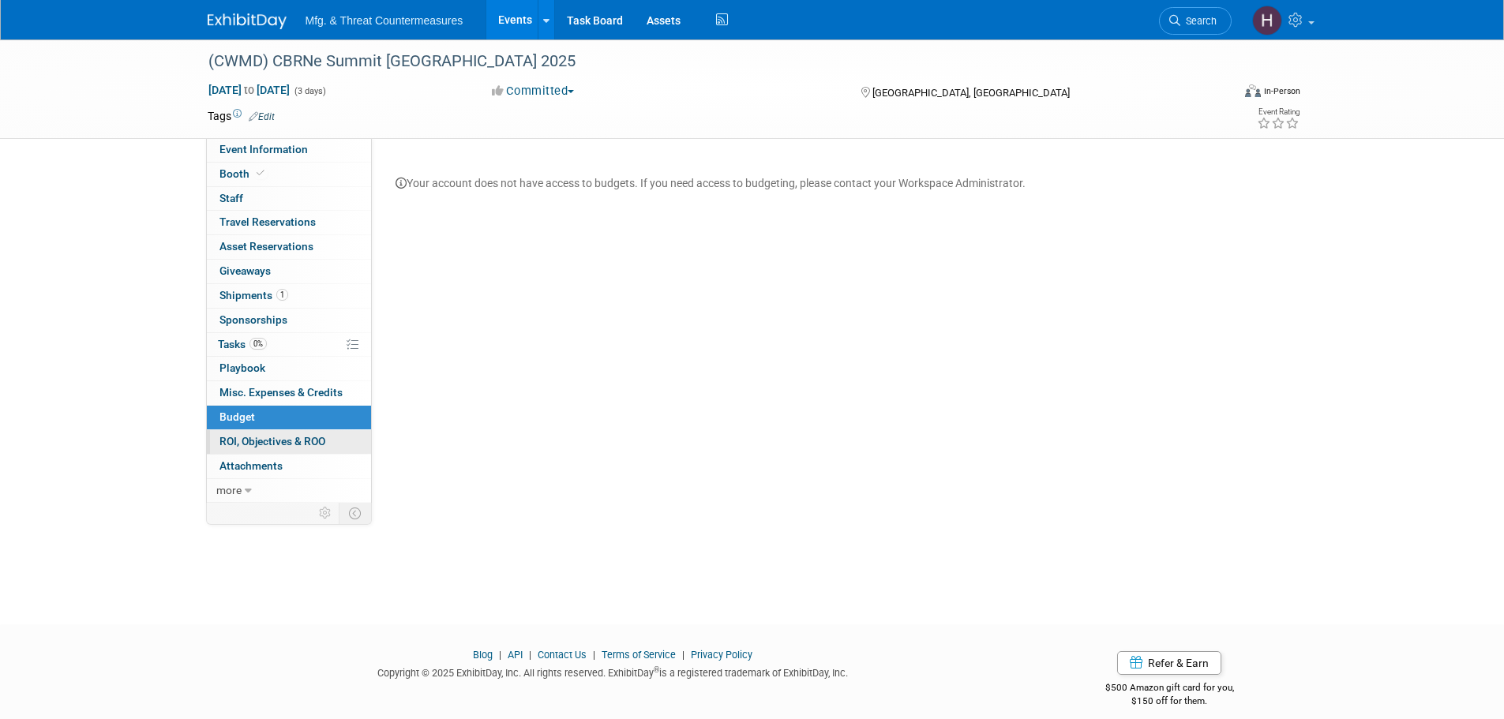
click at [225, 449] on link "0 ROI, Objectives & ROO 0" at bounding box center [289, 442] width 164 height 24
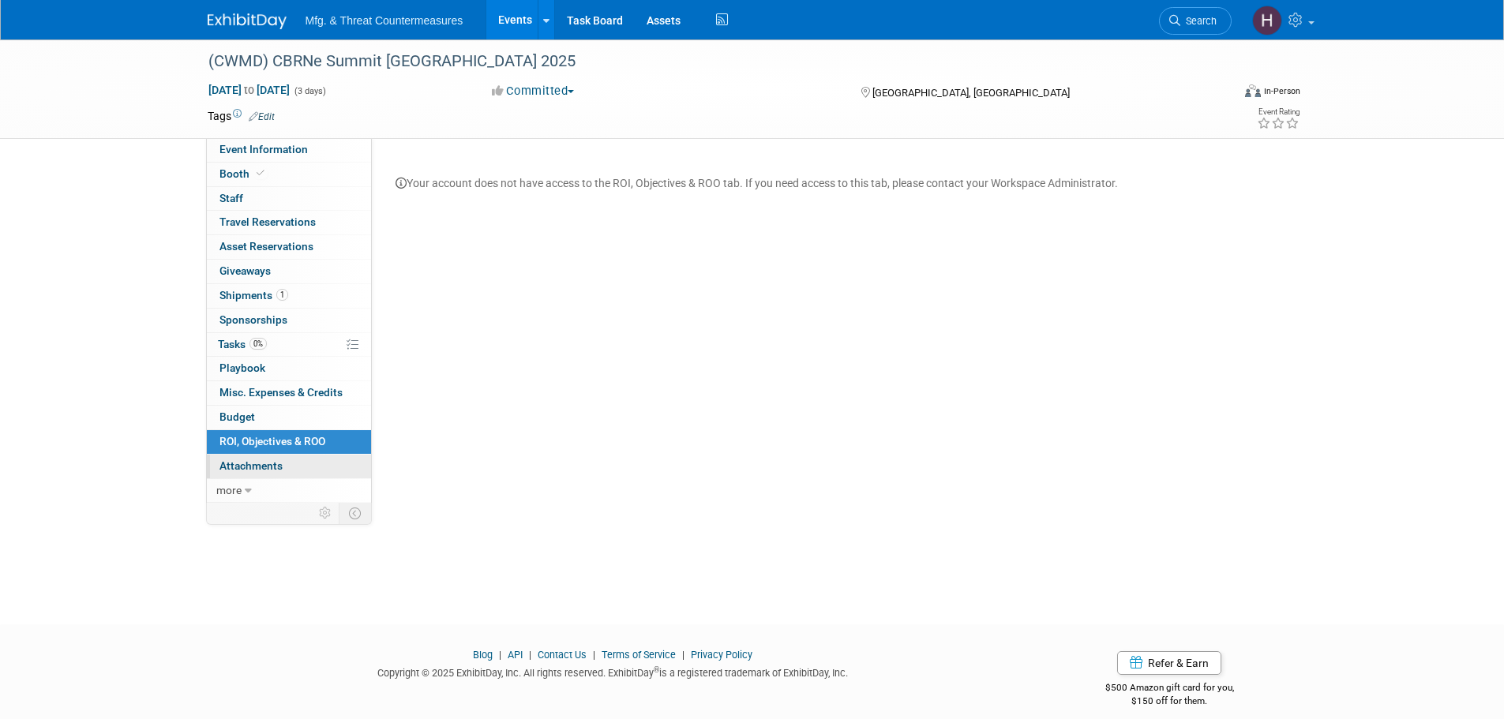
click at [239, 474] on link "0 Attachments 0" at bounding box center [289, 467] width 164 height 24
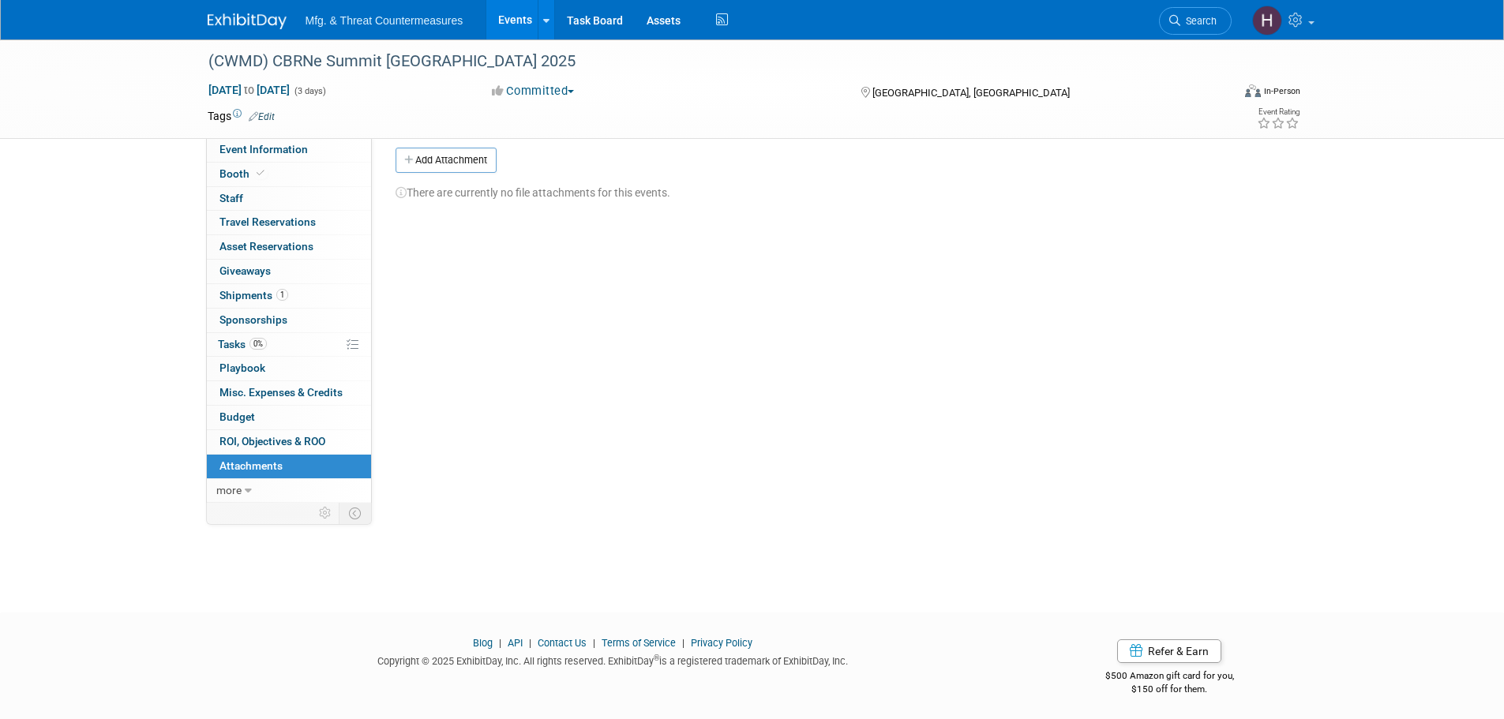
scroll to position [16, 0]
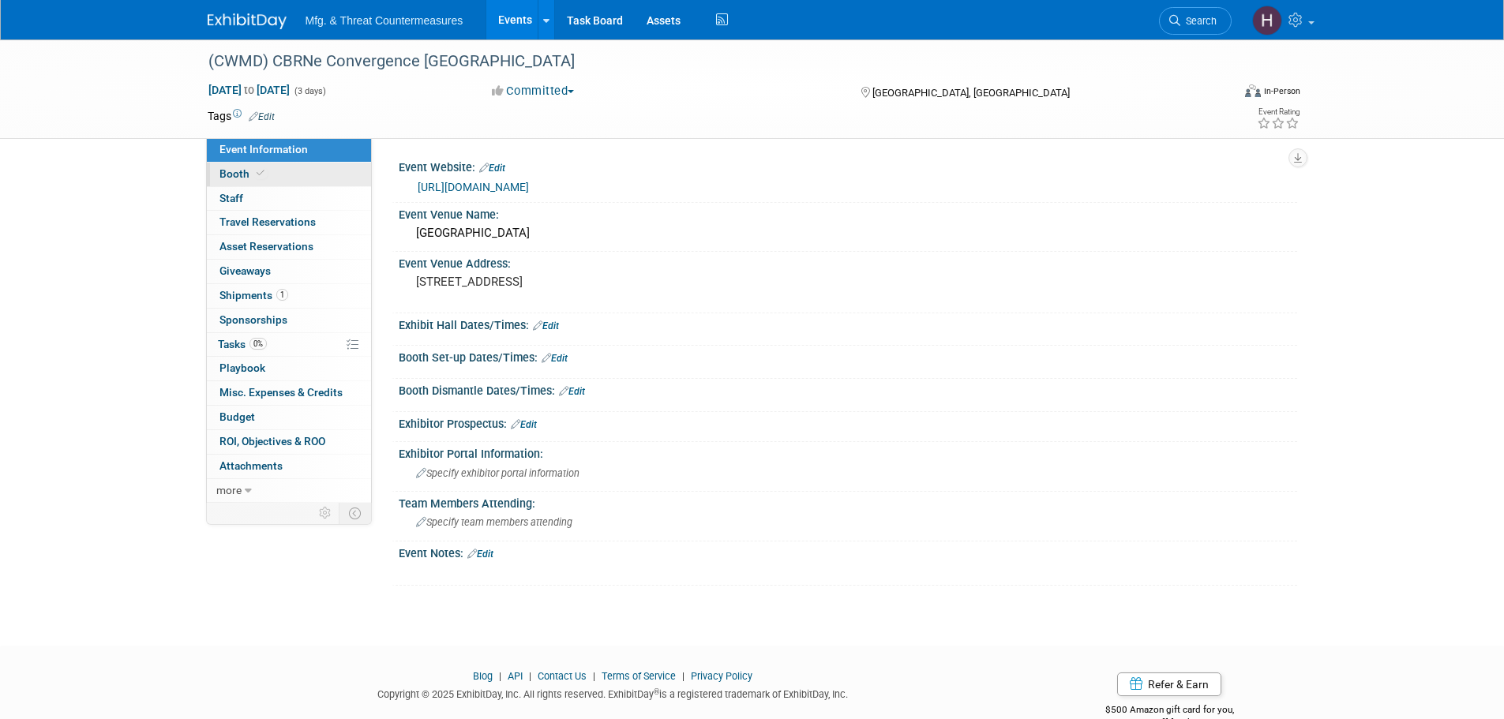
click at [272, 173] on link "Booth" at bounding box center [289, 175] width 164 height 24
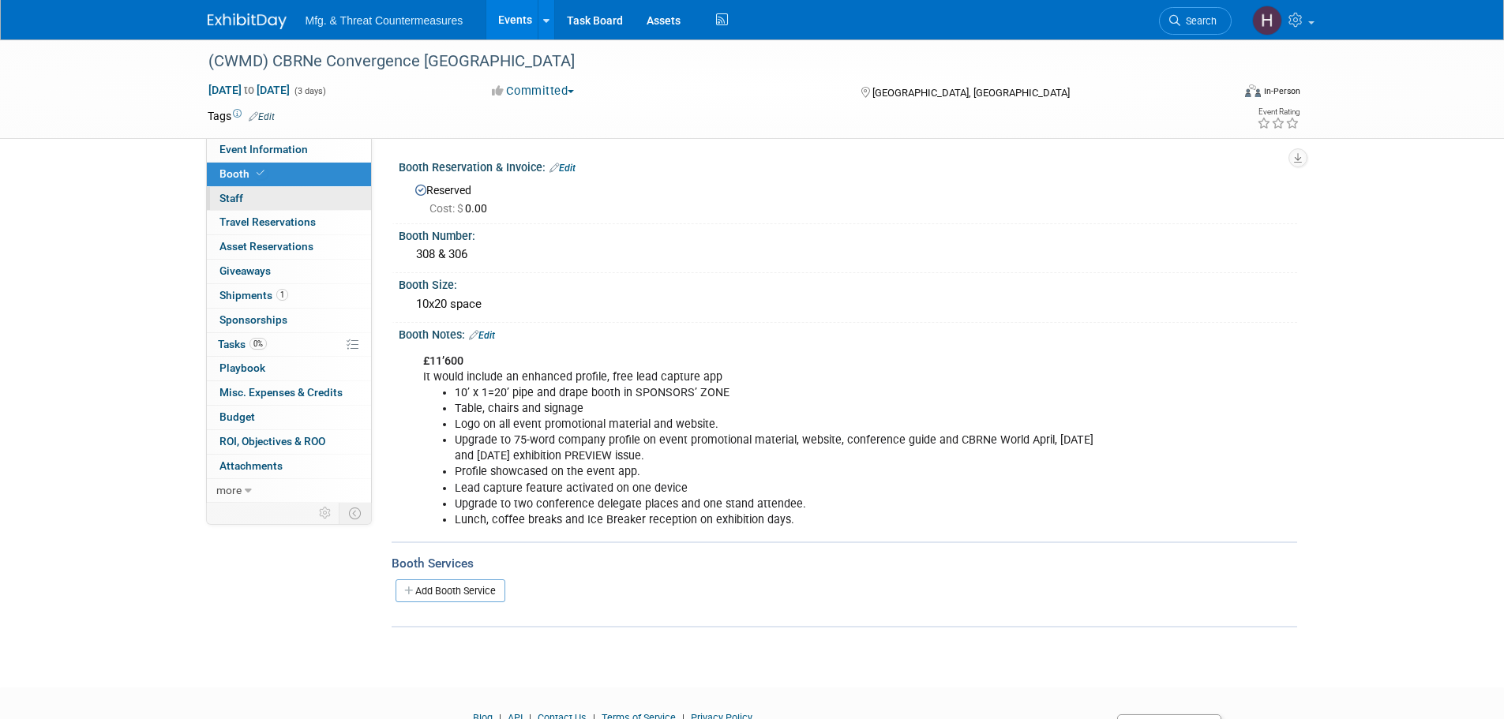
click at [257, 197] on link "0 Staff 0" at bounding box center [289, 199] width 164 height 24
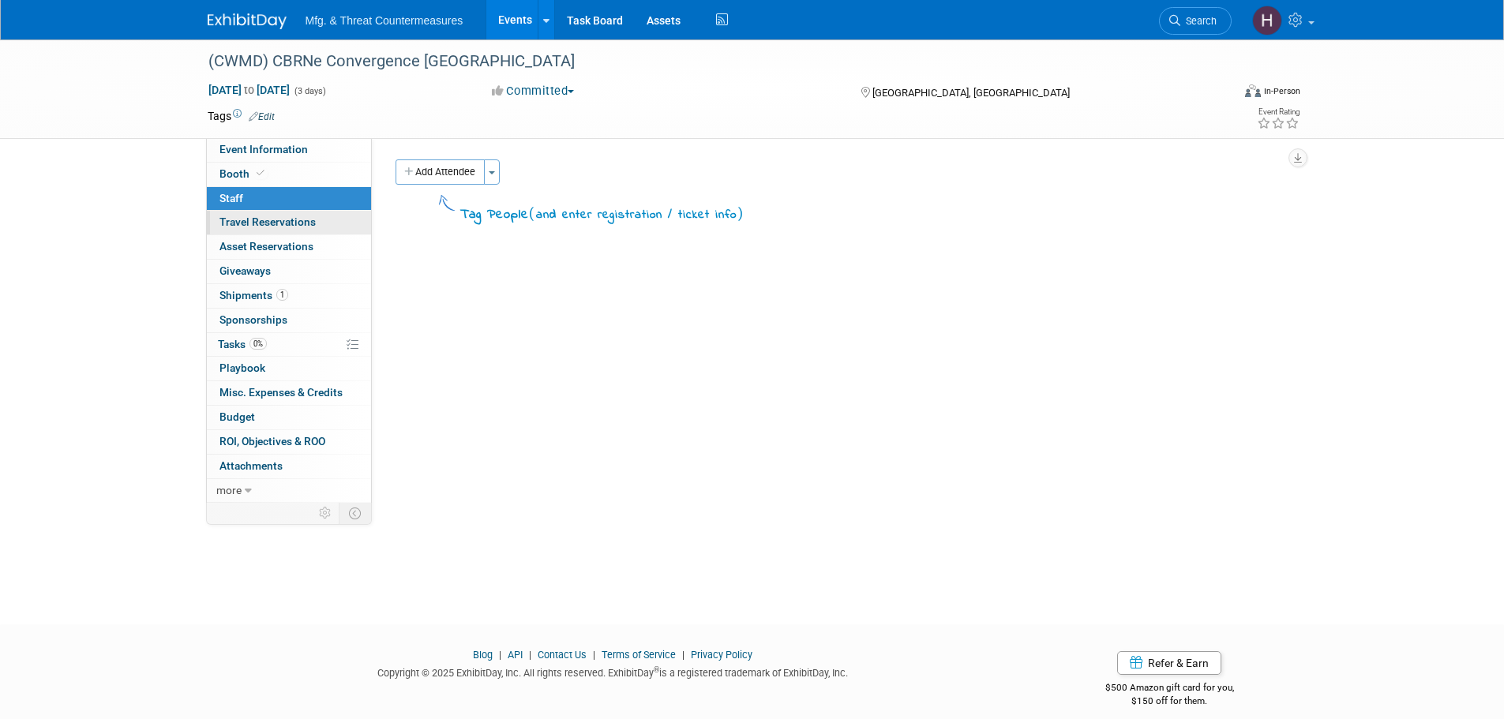
click at [250, 227] on span "Travel Reservations 0" at bounding box center [268, 222] width 96 height 13
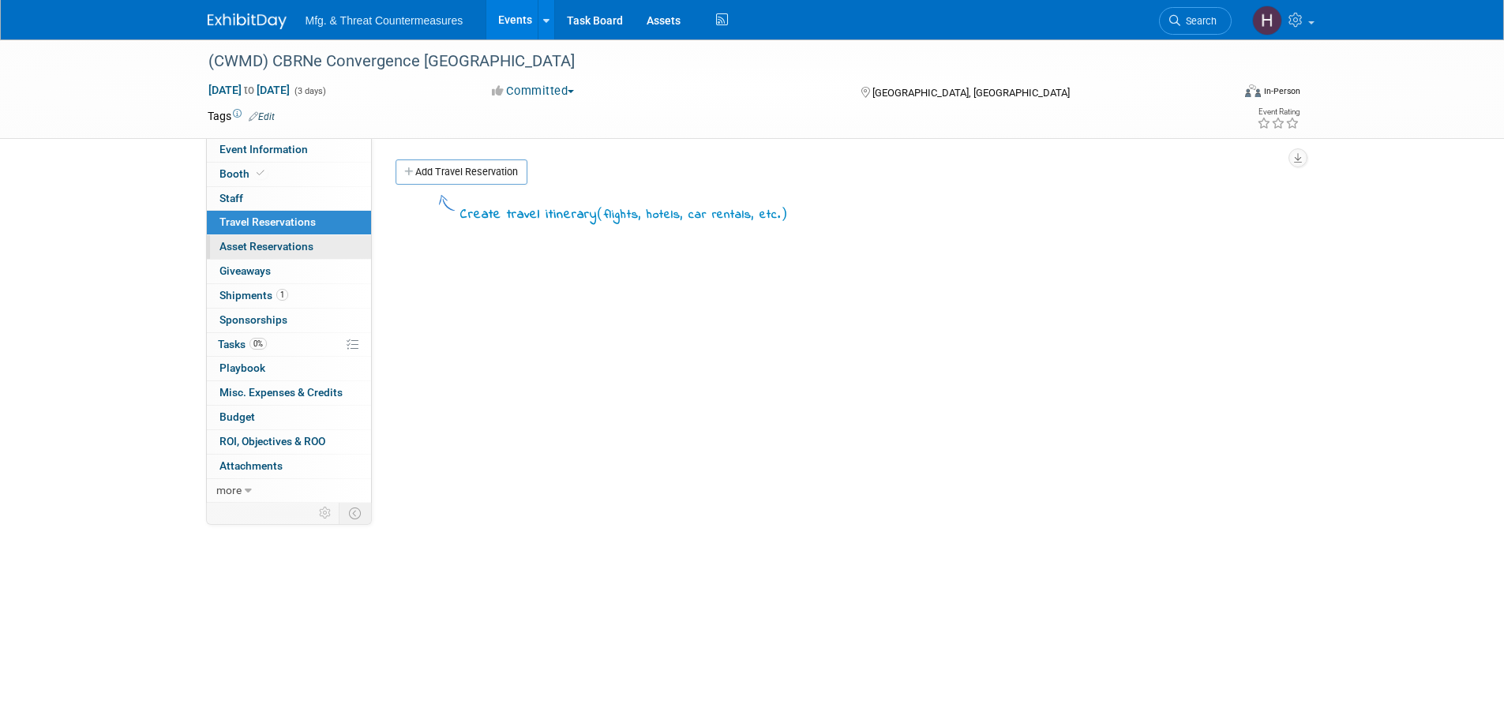
click at [238, 243] on span "Asset Reservations 0" at bounding box center [267, 246] width 94 height 13
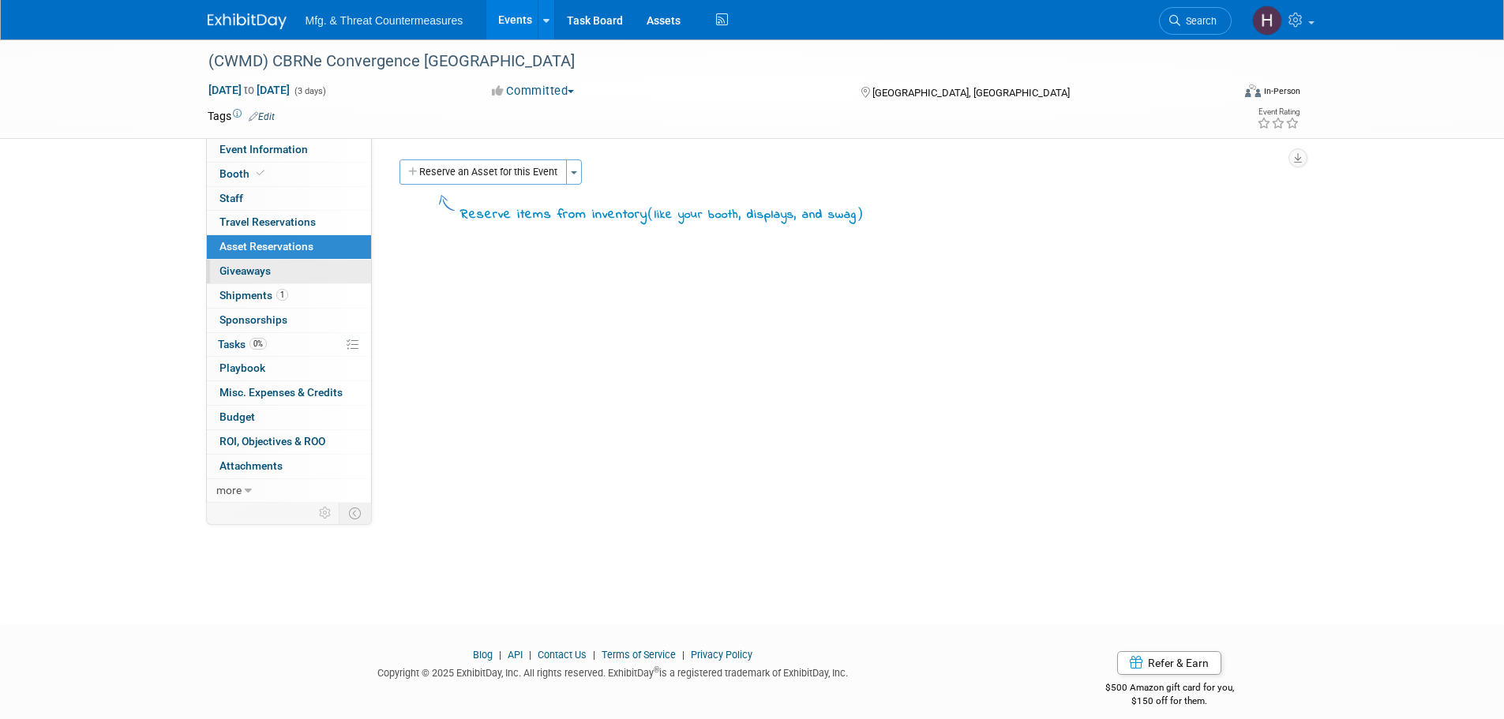
click at [232, 272] on span "Giveaways 0" at bounding box center [245, 271] width 51 height 13
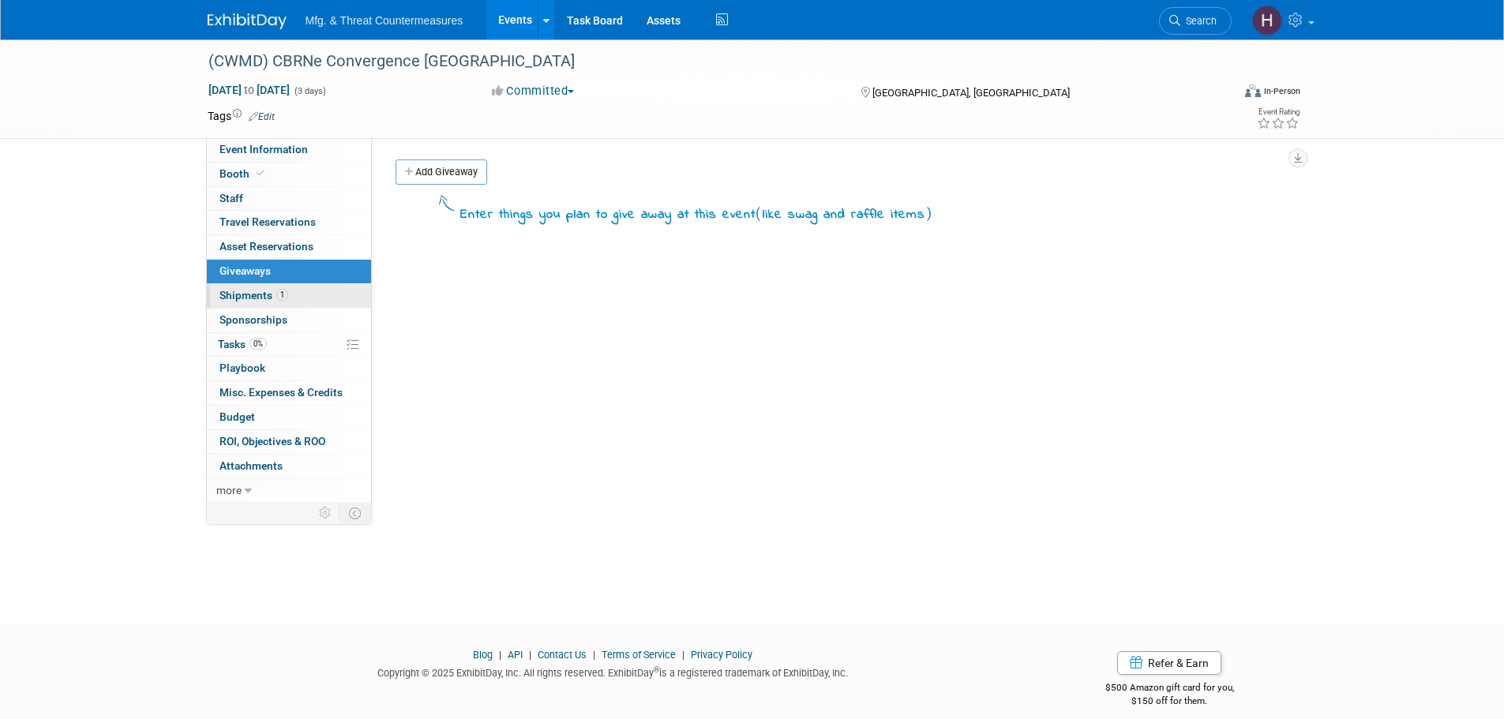
click at [227, 297] on span "Shipments 1" at bounding box center [254, 295] width 69 height 13
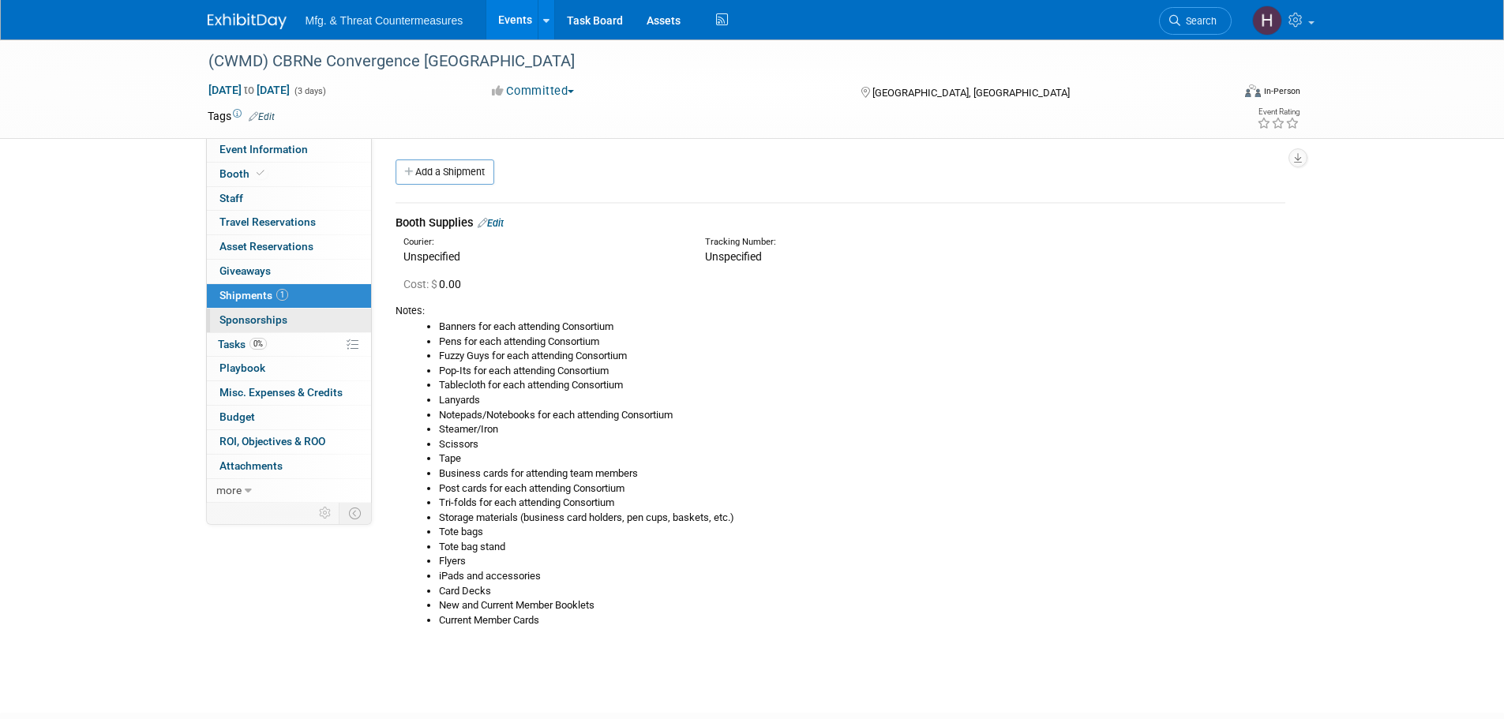
click at [220, 328] on link "0 Sponsorships 0" at bounding box center [289, 321] width 164 height 24
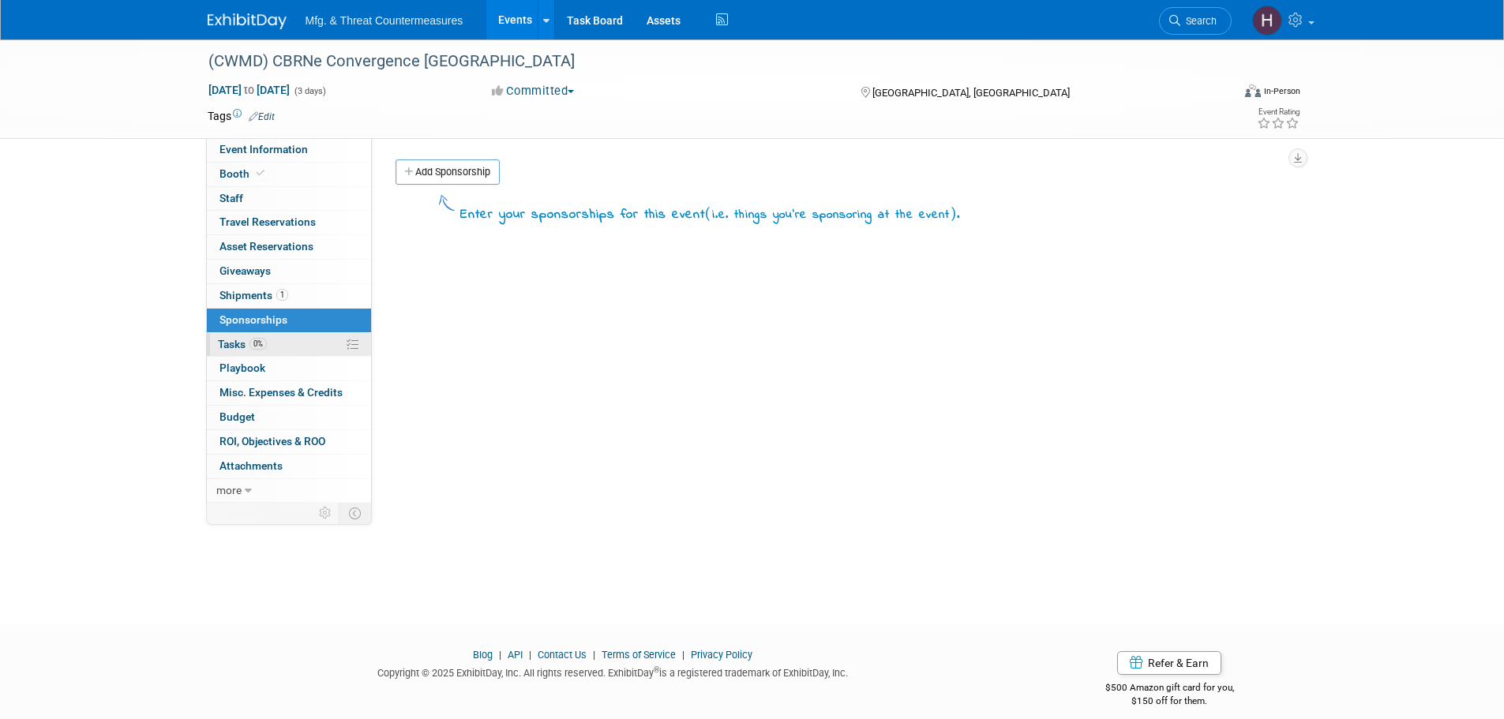
click at [227, 336] on link "0% Tasks 0%" at bounding box center [289, 345] width 164 height 24
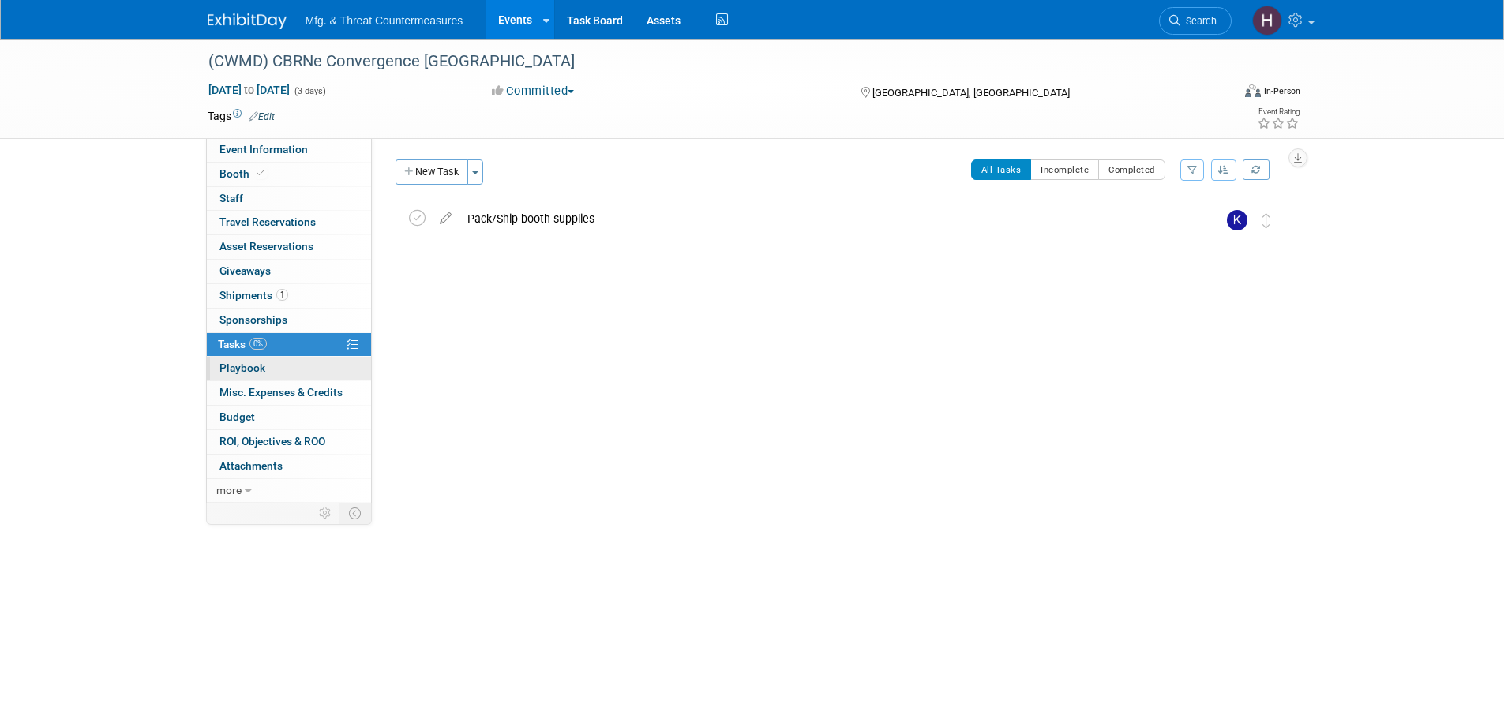
click at [264, 372] on span "Playbook 0" at bounding box center [243, 368] width 46 height 13
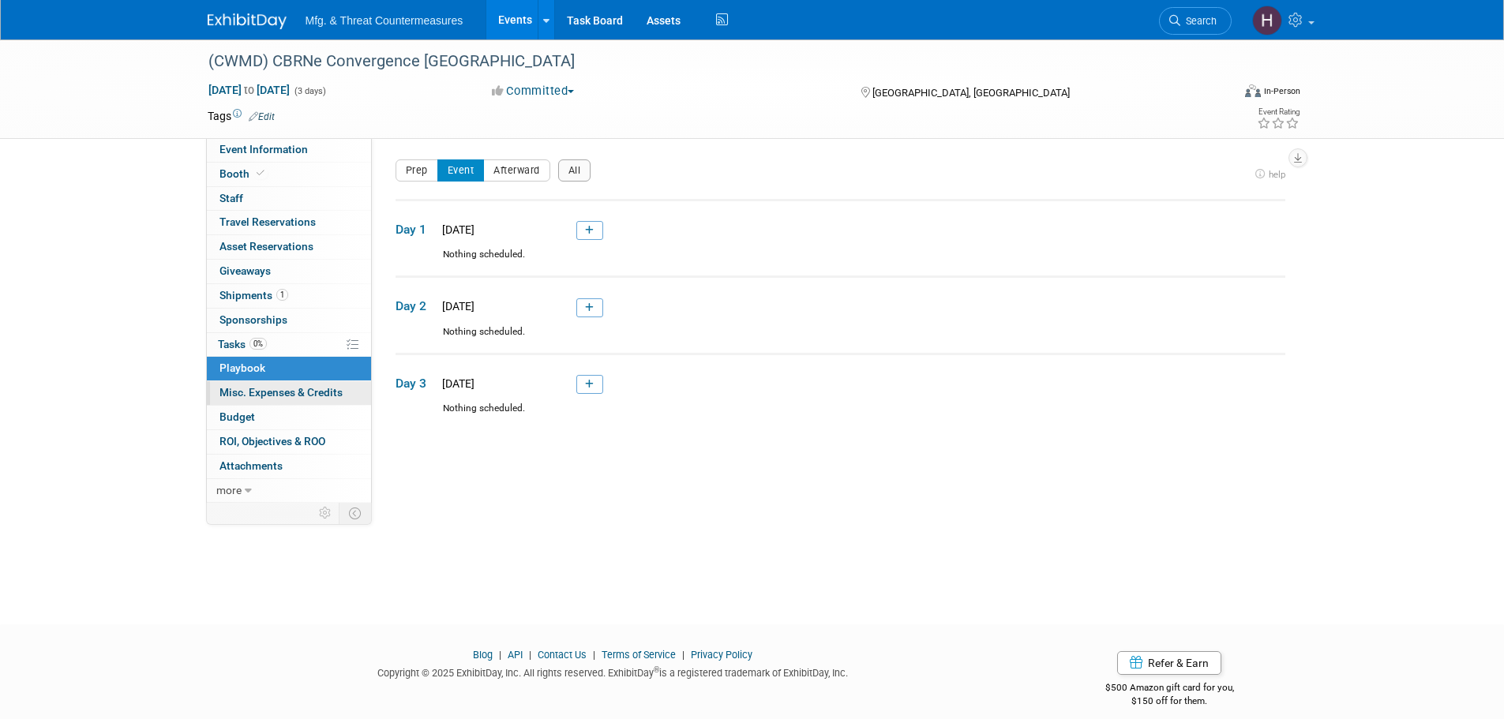
click at [262, 398] on span "Misc. Expenses & Credits 0" at bounding box center [281, 392] width 123 height 13
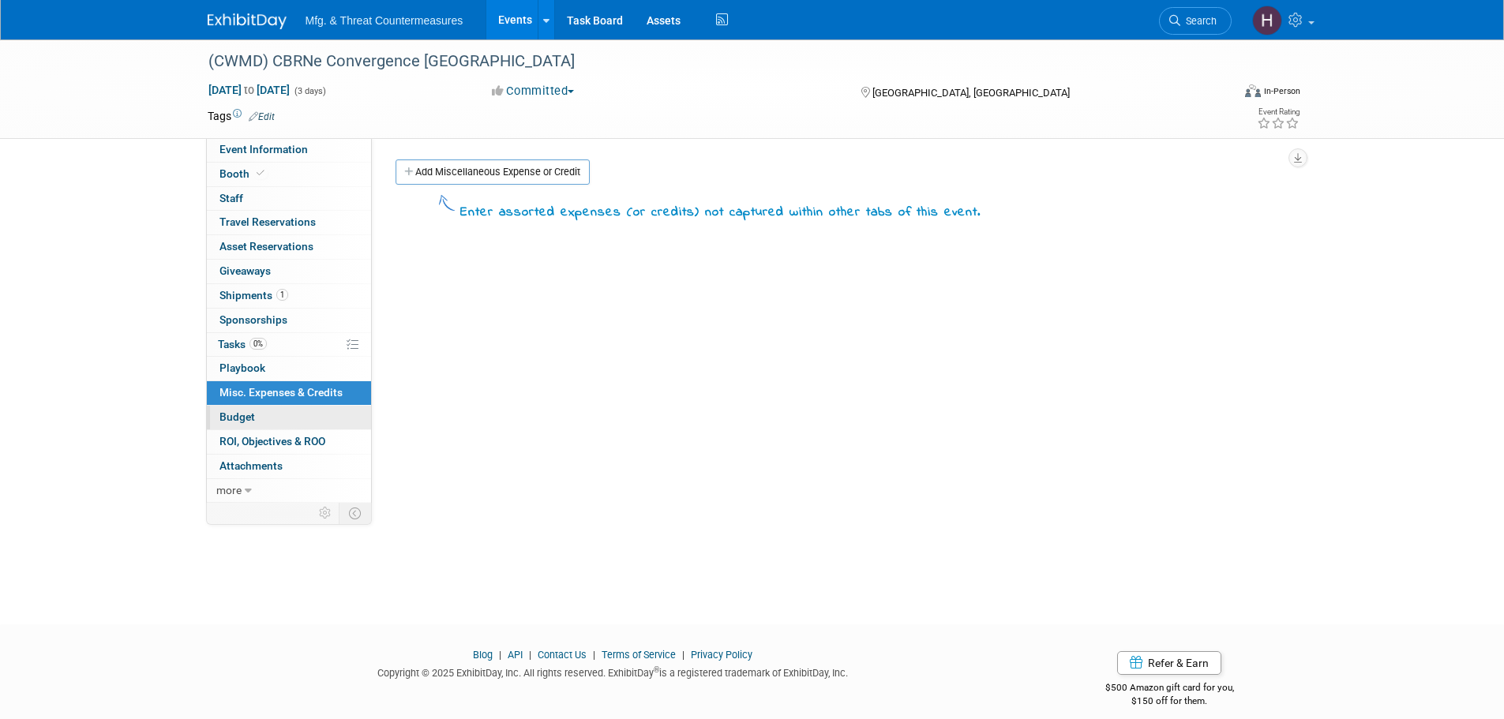
click at [261, 412] on link "Budget" at bounding box center [289, 418] width 164 height 24
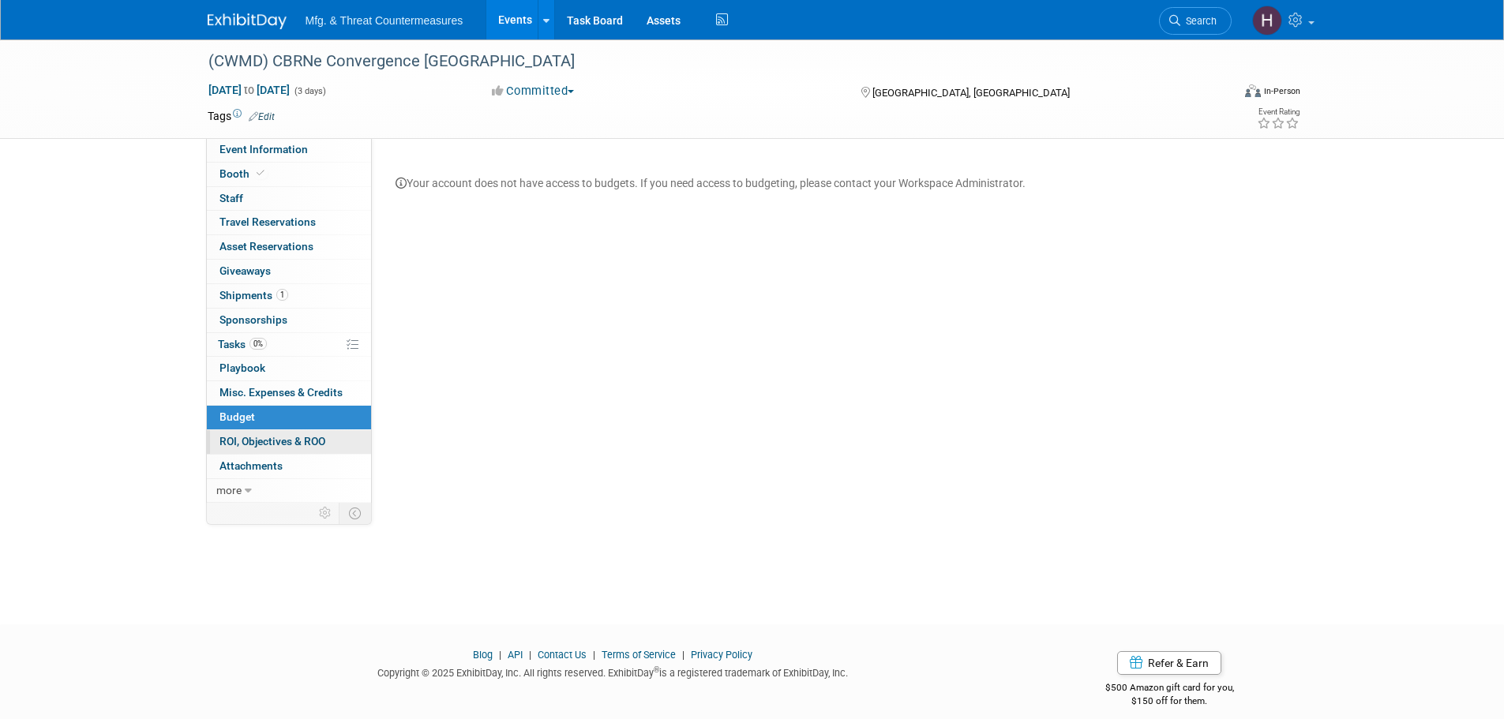
click at [255, 442] on span "ROI, Objectives & ROO 0" at bounding box center [273, 441] width 106 height 13
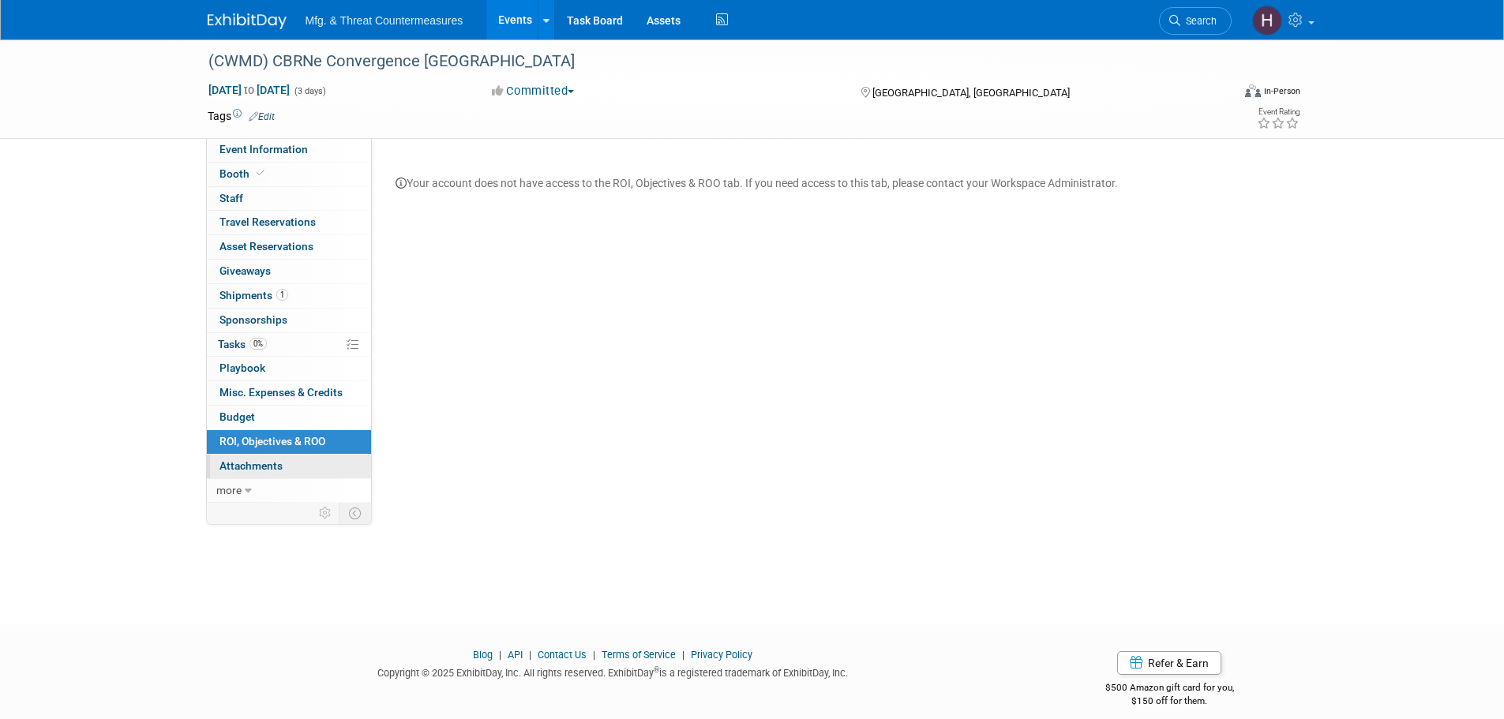
click at [249, 476] on link "0 Attachments 0" at bounding box center [289, 467] width 164 height 24
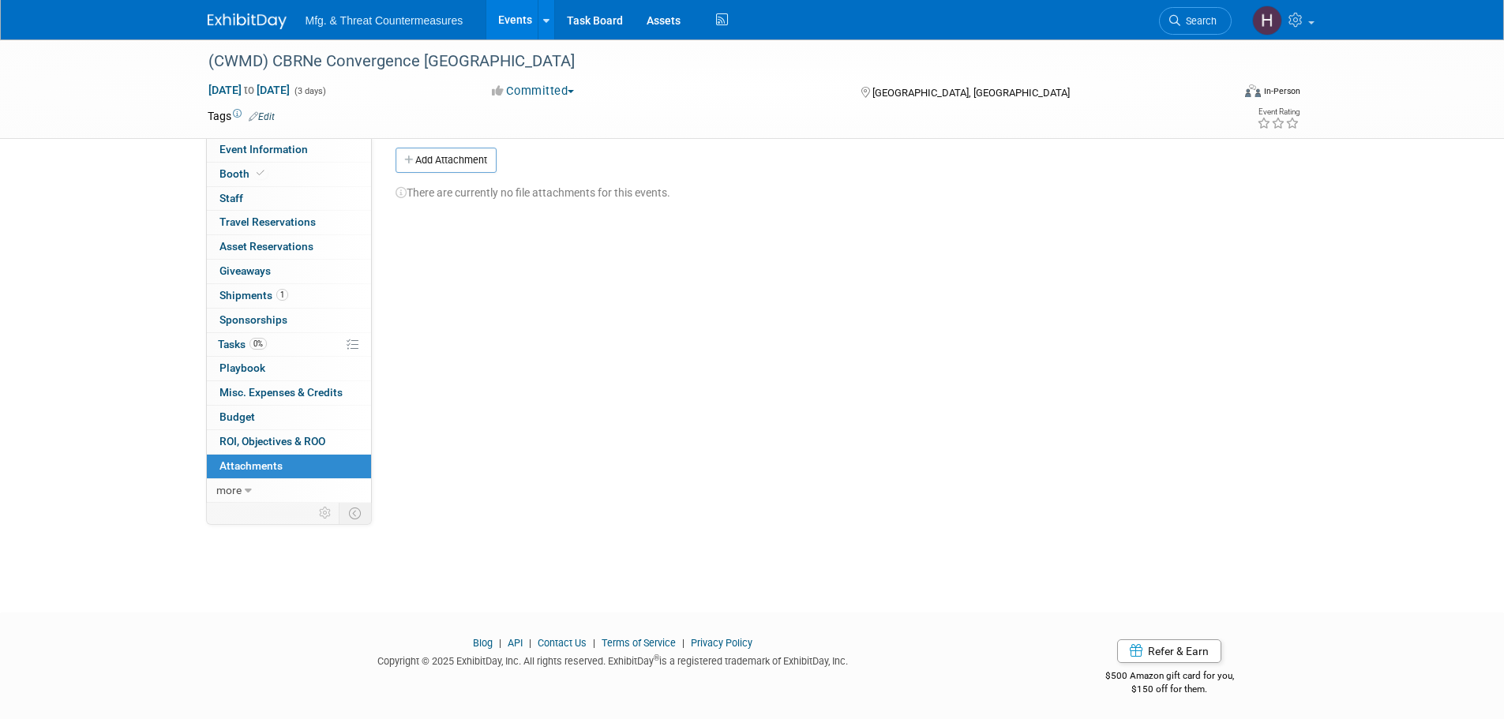
scroll to position [16, 0]
